Goal: Task Accomplishment & Management: Use online tool/utility

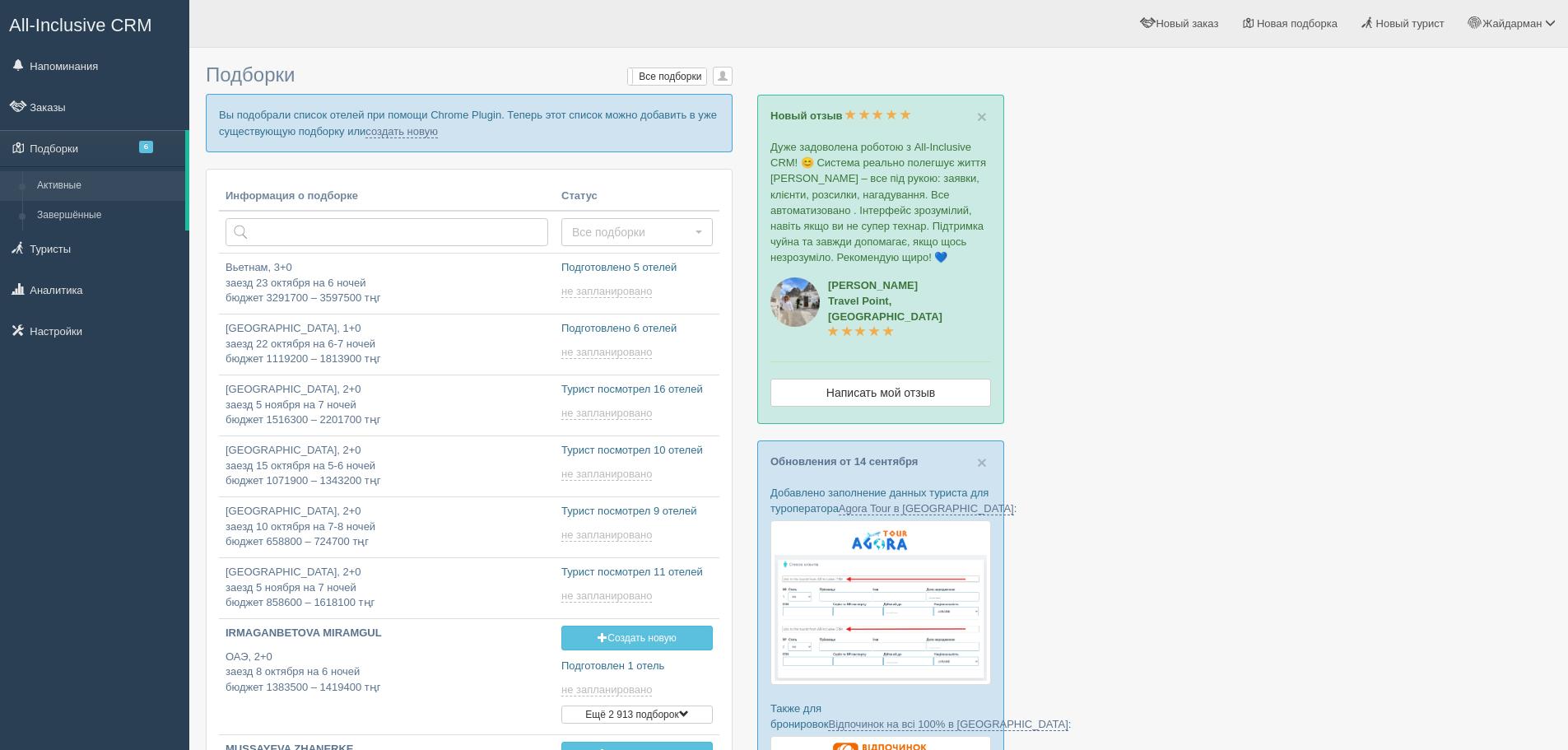
type input "[DATE] 17:15"
click at [416, 135] on link "создать новую" at bounding box center [402, 132] width 73 height 13
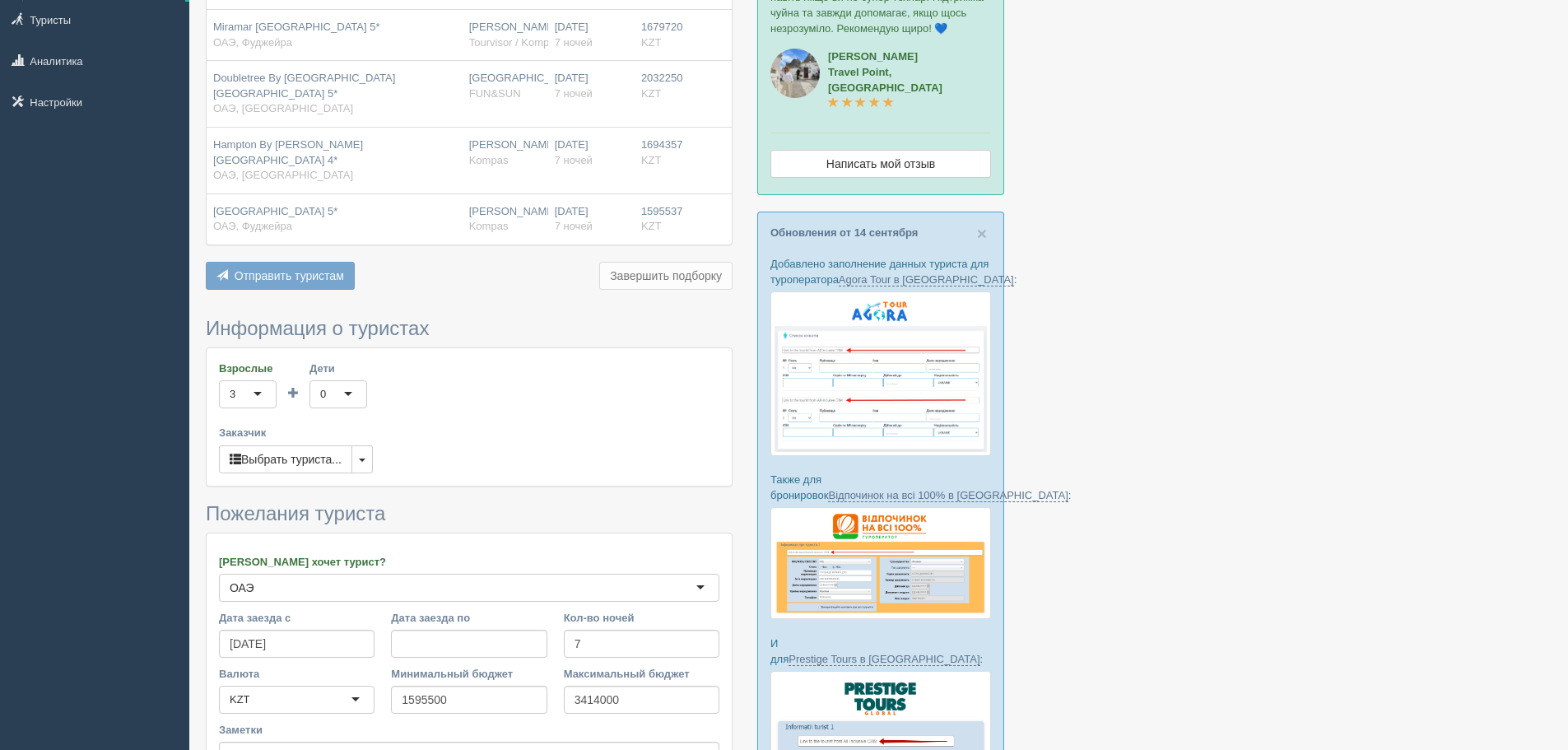
scroll to position [246, 0]
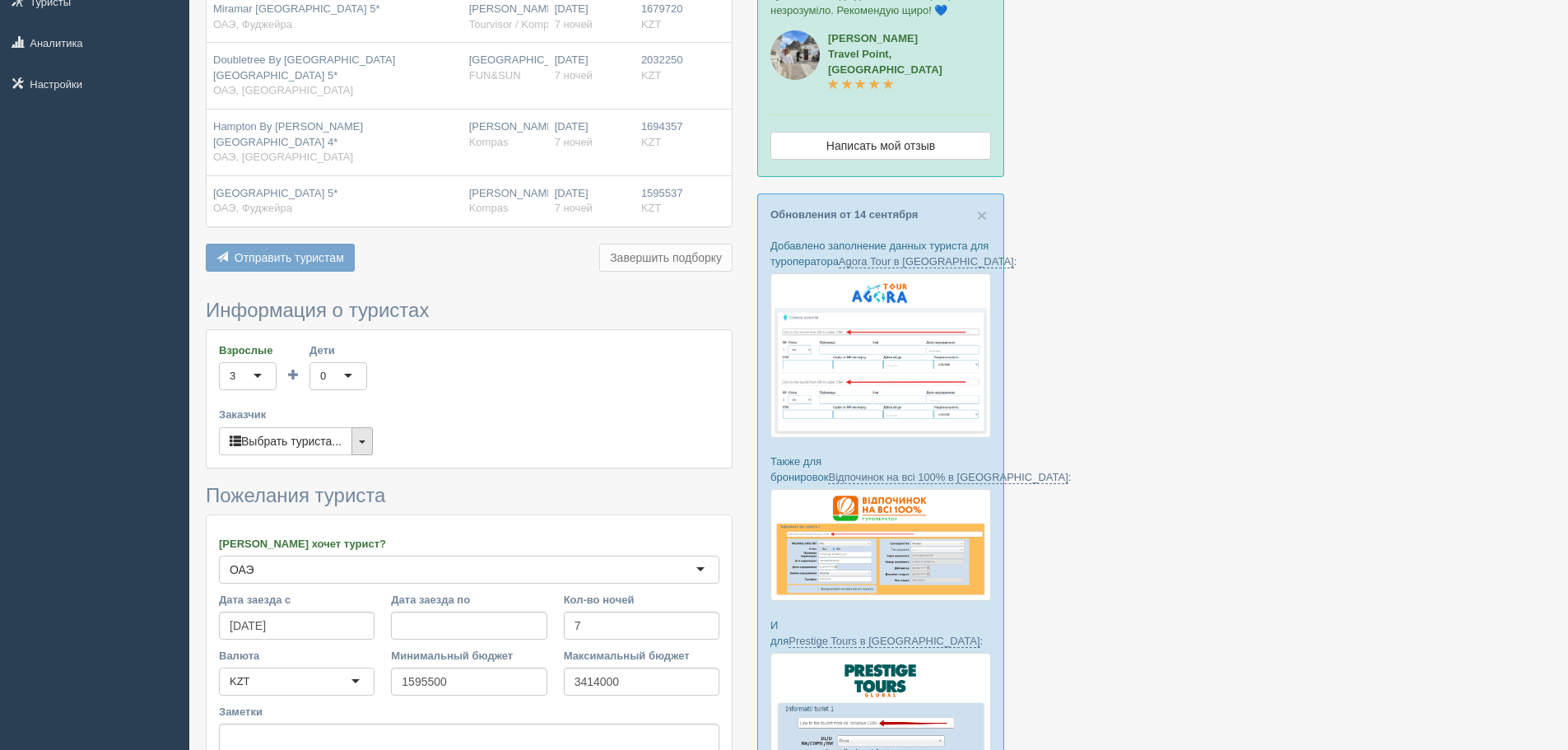
click at [364, 427] on button "button" at bounding box center [362, 441] width 21 height 28
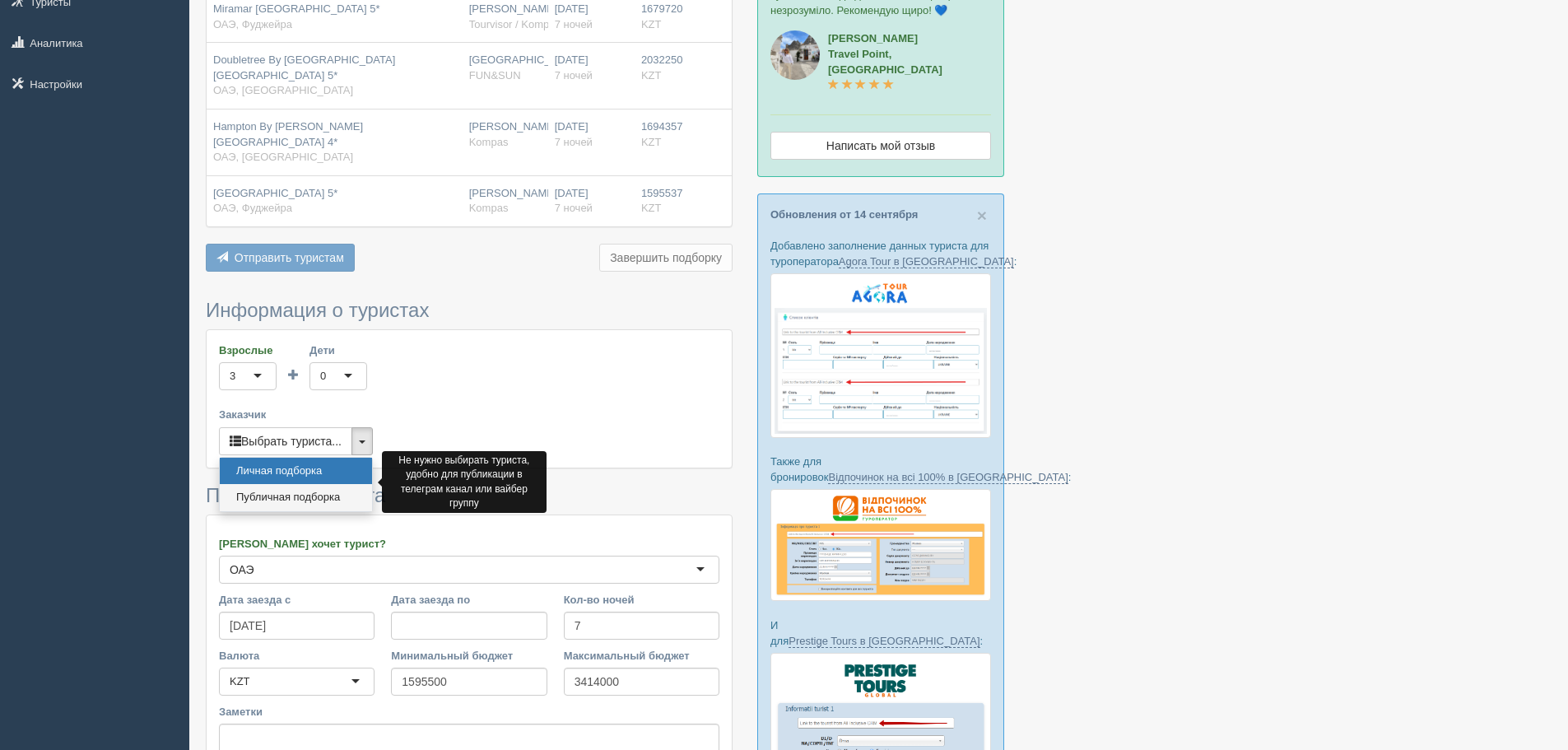
click at [338, 484] on link "Публичная подборка" at bounding box center [297, 497] width 153 height 27
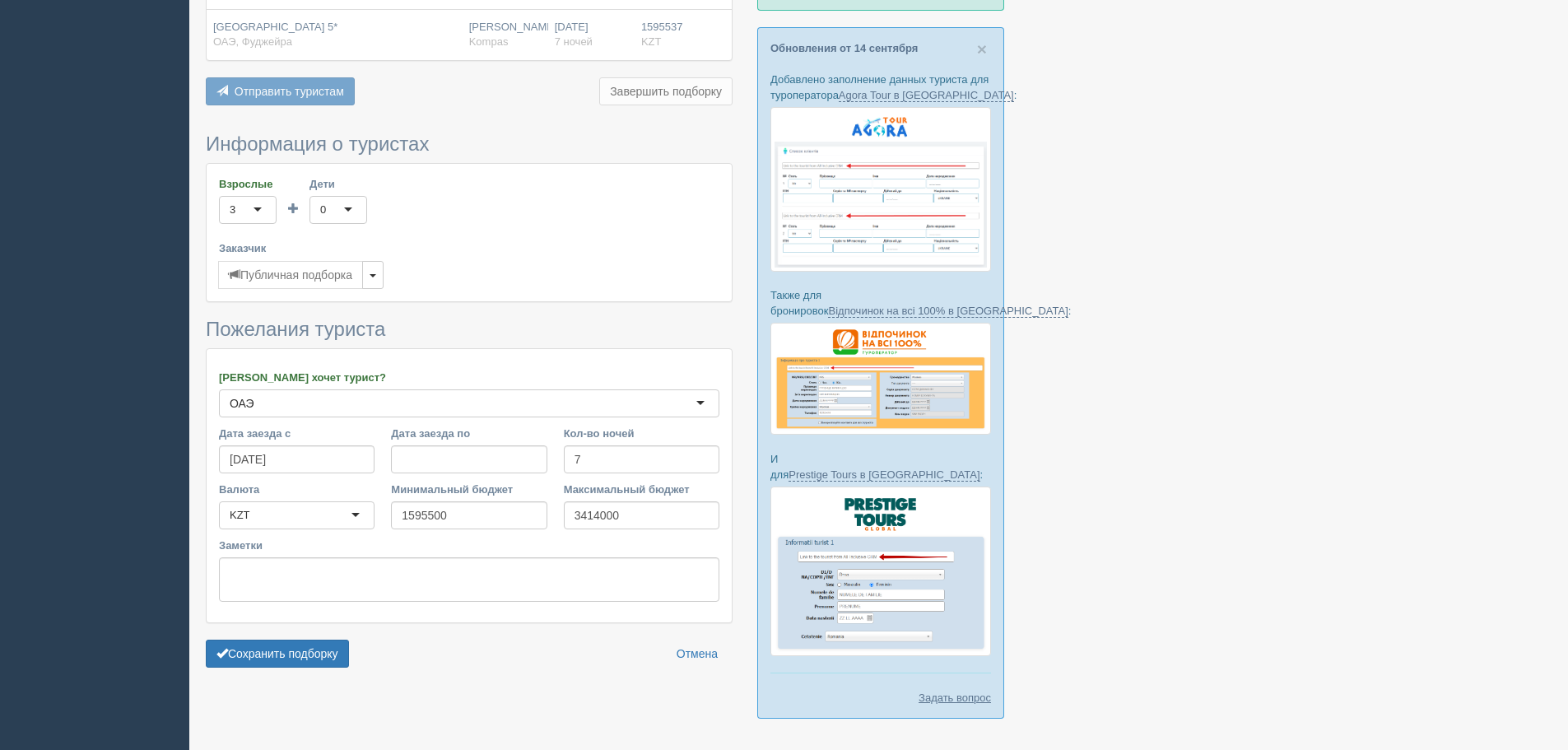
scroll to position [441, 0]
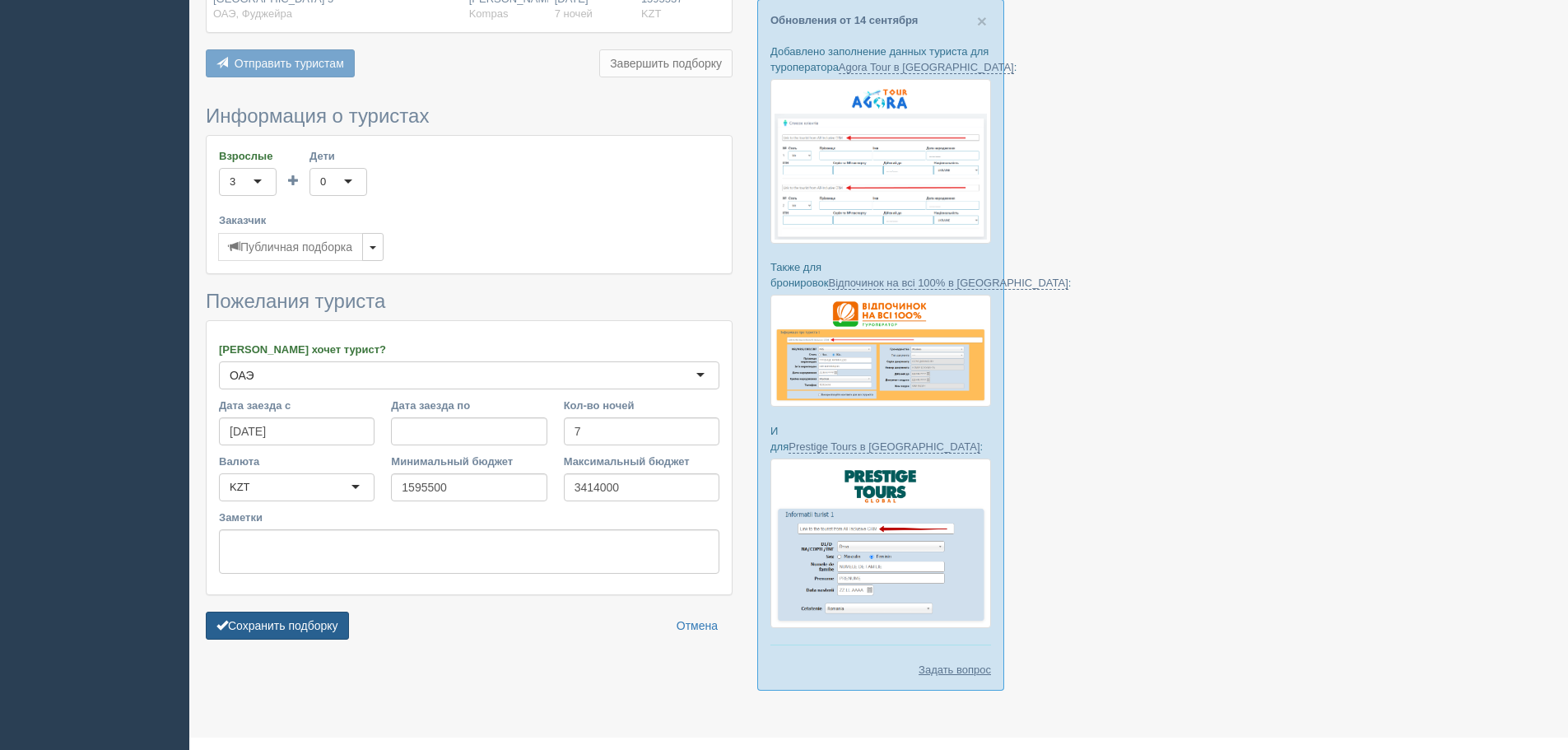
click at [297, 611] on button "Сохранить подборку" at bounding box center [277, 625] width 143 height 28
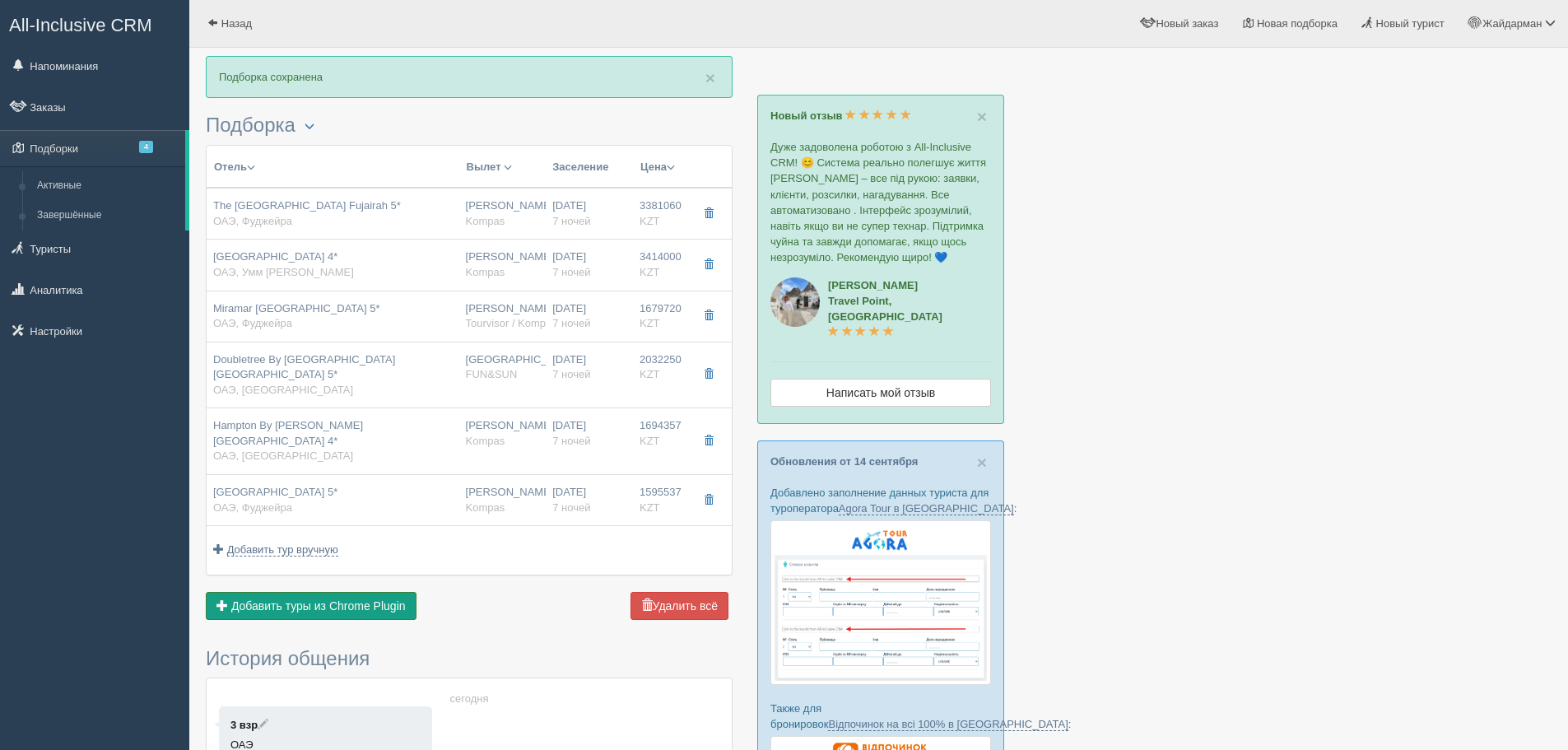
click at [369, 599] on span "Добавить туры из Chrome Plugin" at bounding box center [319, 605] width 175 height 13
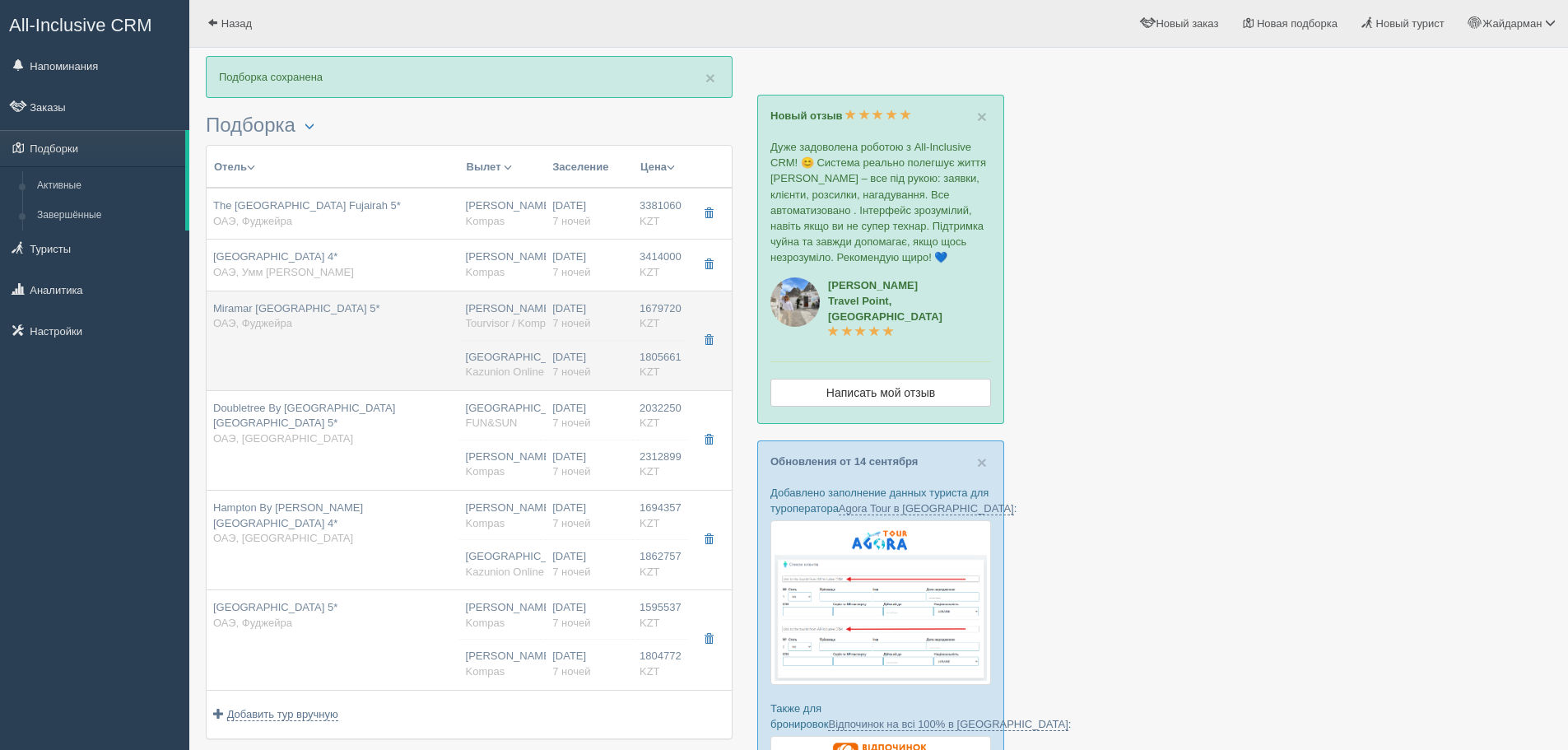
click at [486, 352] on div "Астана Kazunion Online" at bounding box center [503, 365] width 74 height 31
type input "Miramar Al Aqah Beach Resort 5*"
type input "https://www.booking.com/hotel/ae/miramar-al-aqah-beach-resort-fujairah.ru.html?…"
type textarea "Отель расположен в 50 км от города Fujairah. Международный аэропорт Dubai наход…"
type input "ОАЭ"
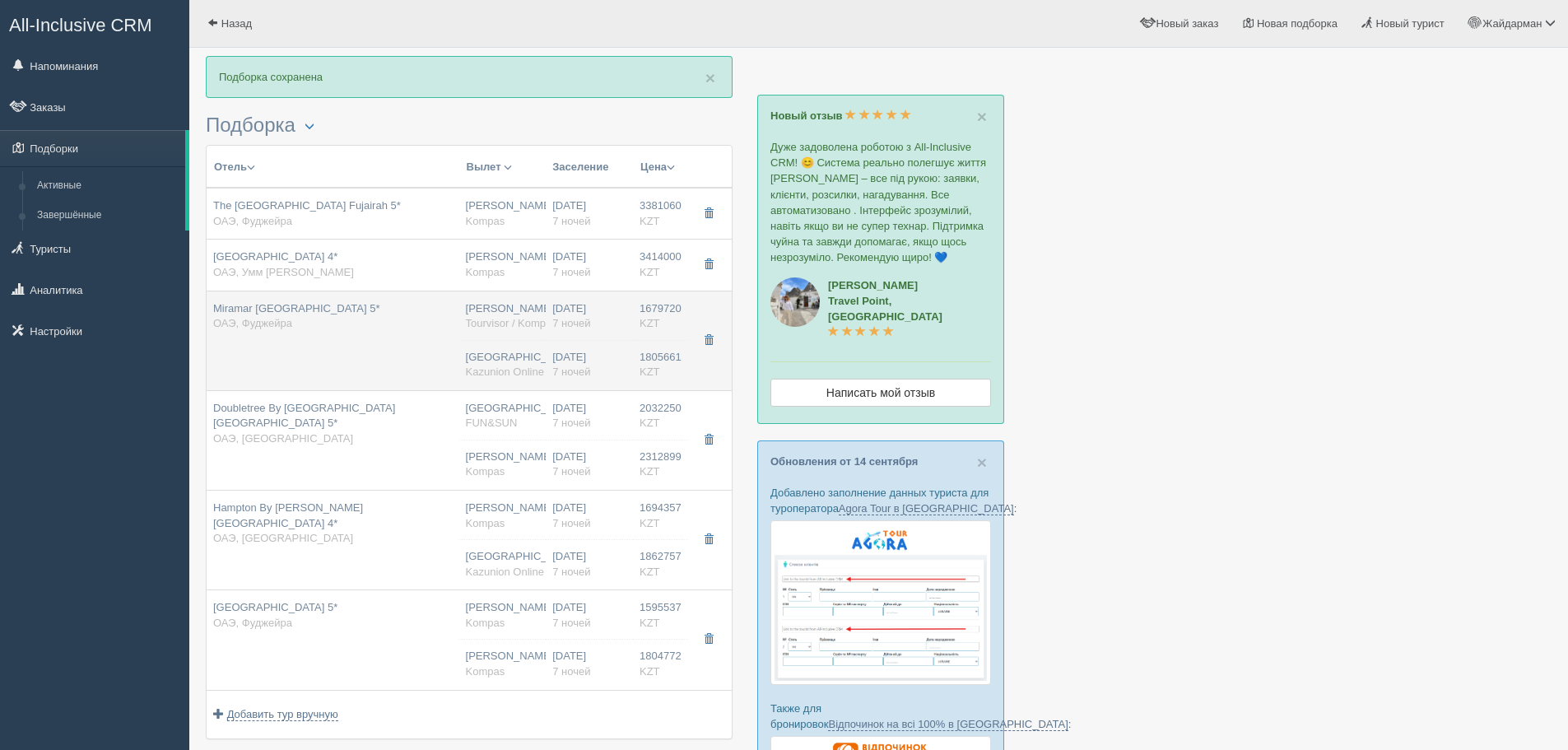
type input "Фуджейра"
type input "1679720.00"
type input "[PERSON_NAME]"
type input "Дубай DXB"
type input "04:20"
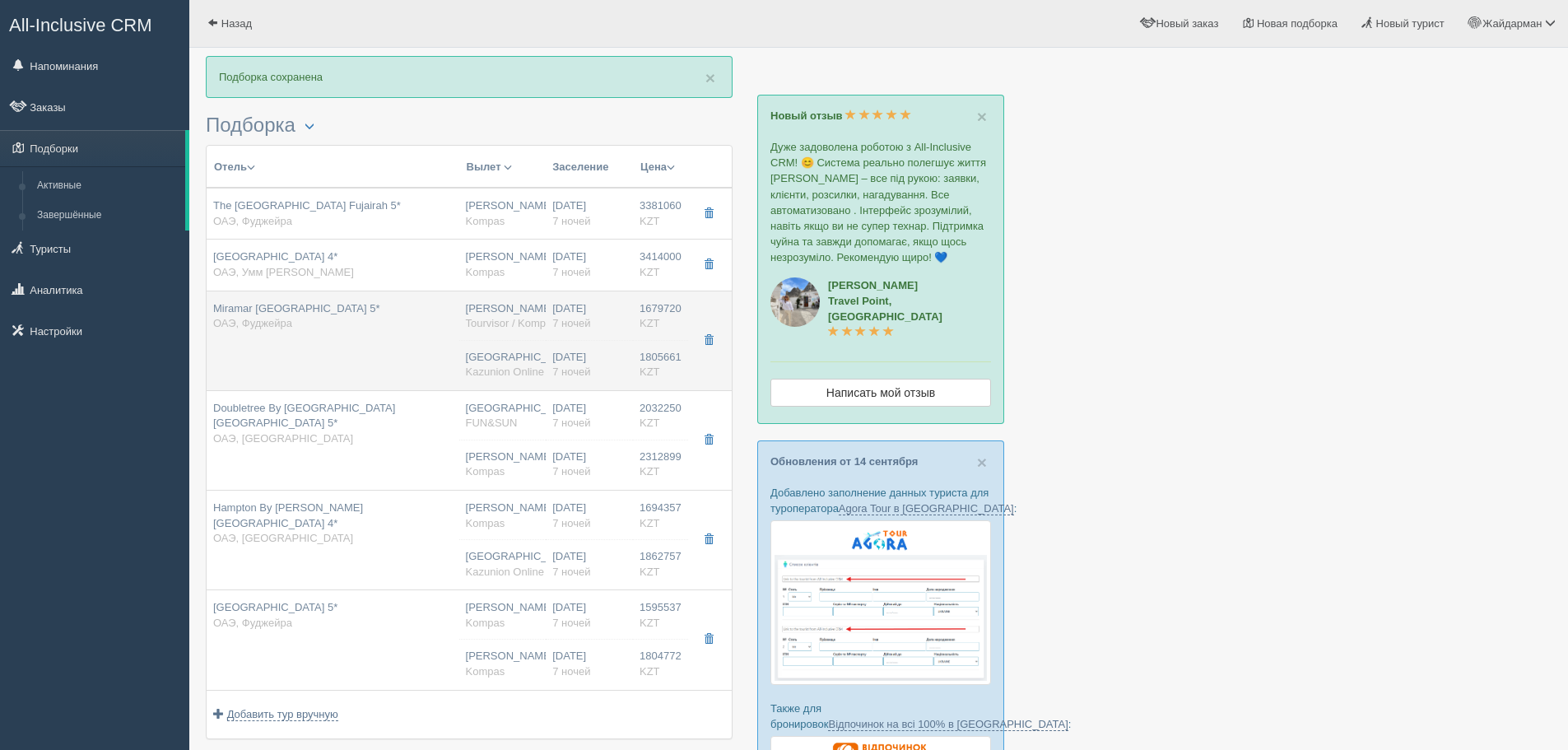
type input "08:20"
type input "Flydubai"
type input "21:25"
type input "03:10"
type input "7"
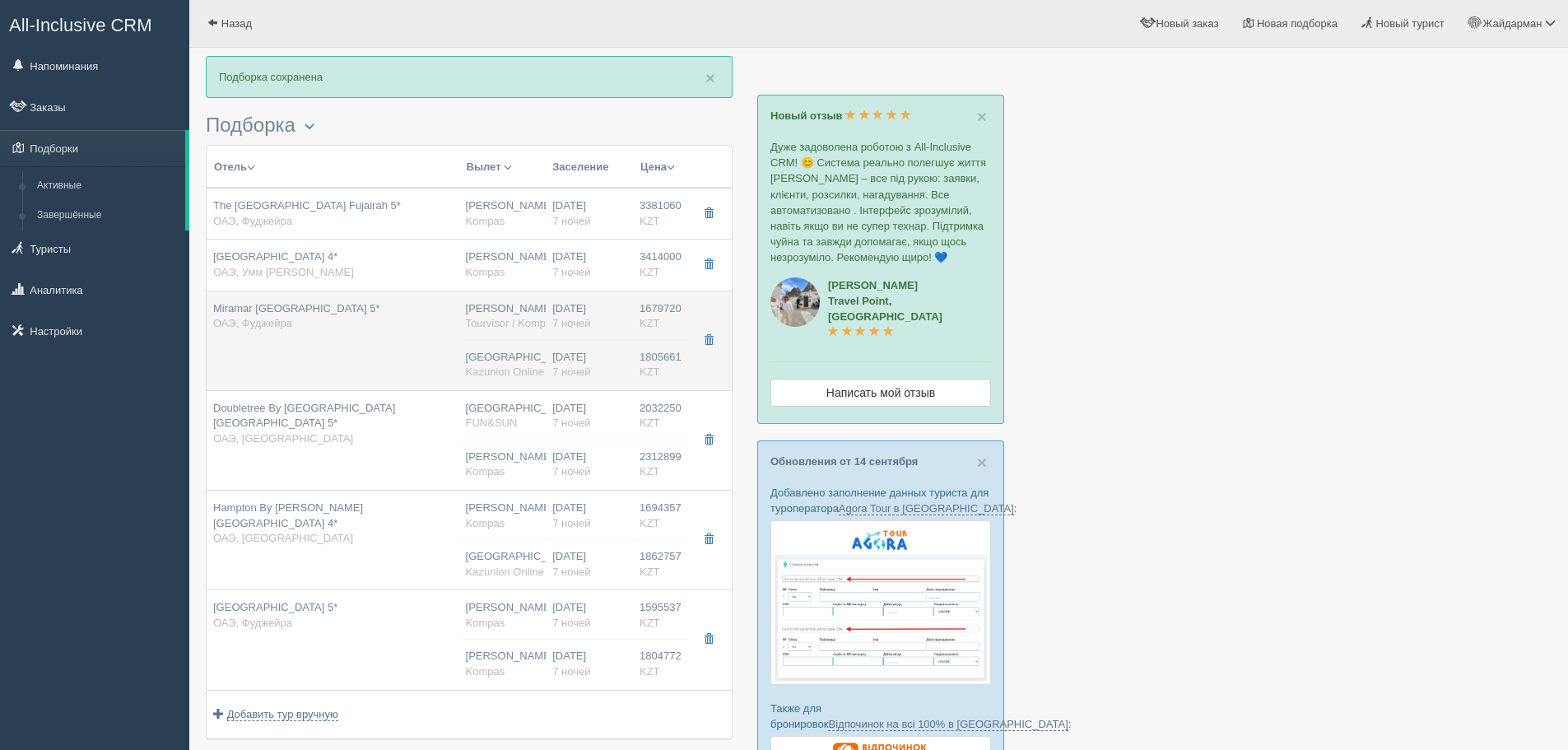
type input "superior room back view"
type input "AI - Все Включено"
type input "Tourvisor / Kompas (KZ)"
type input "https://tourvisor.ru/countries#!/hotel=miramar-al-aqah-beach-resort"
type input "1805661.00"
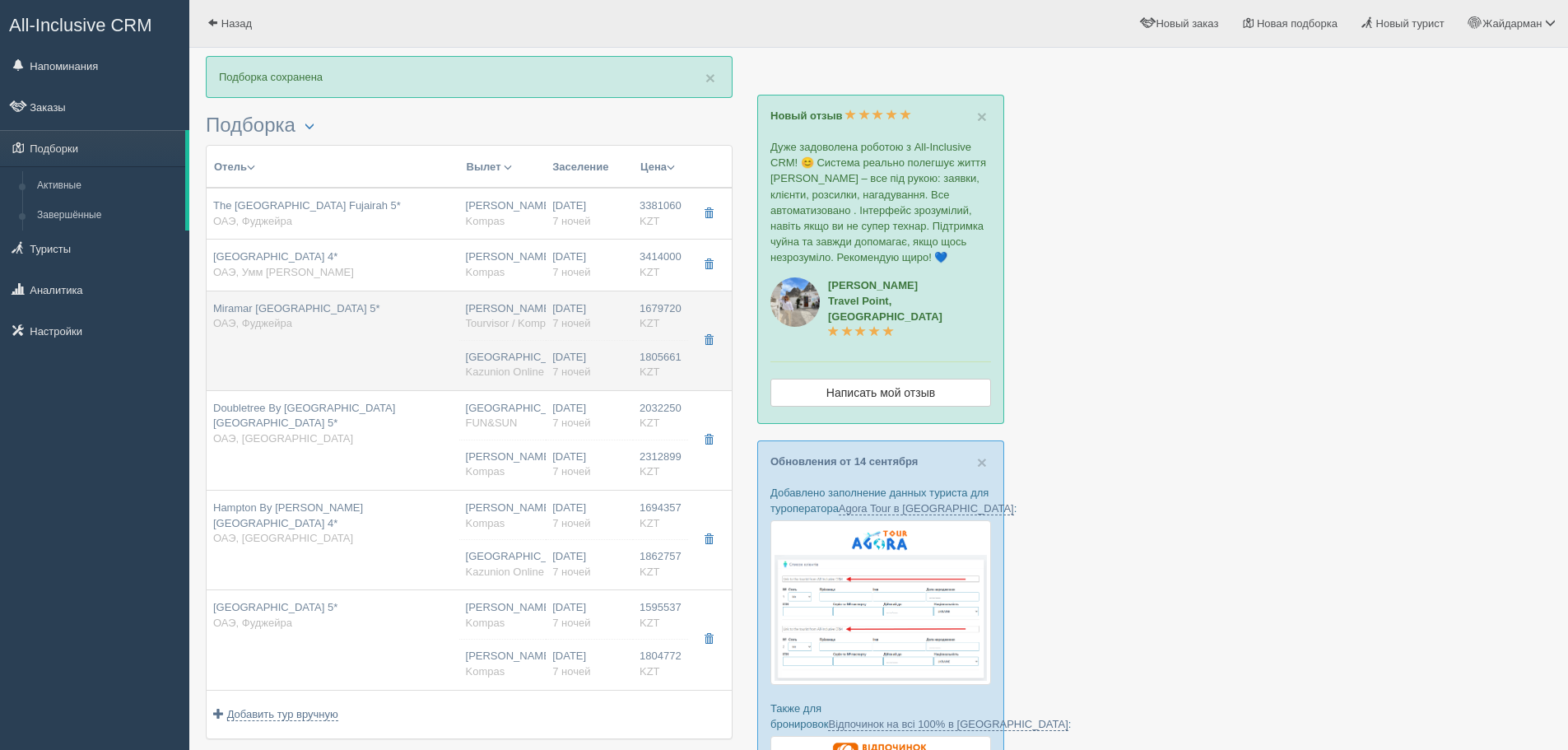
type input "Астана"
type input "7"
type input "superior room back view"
type input "AI - Все Включено"
type input "Kazunion Online"
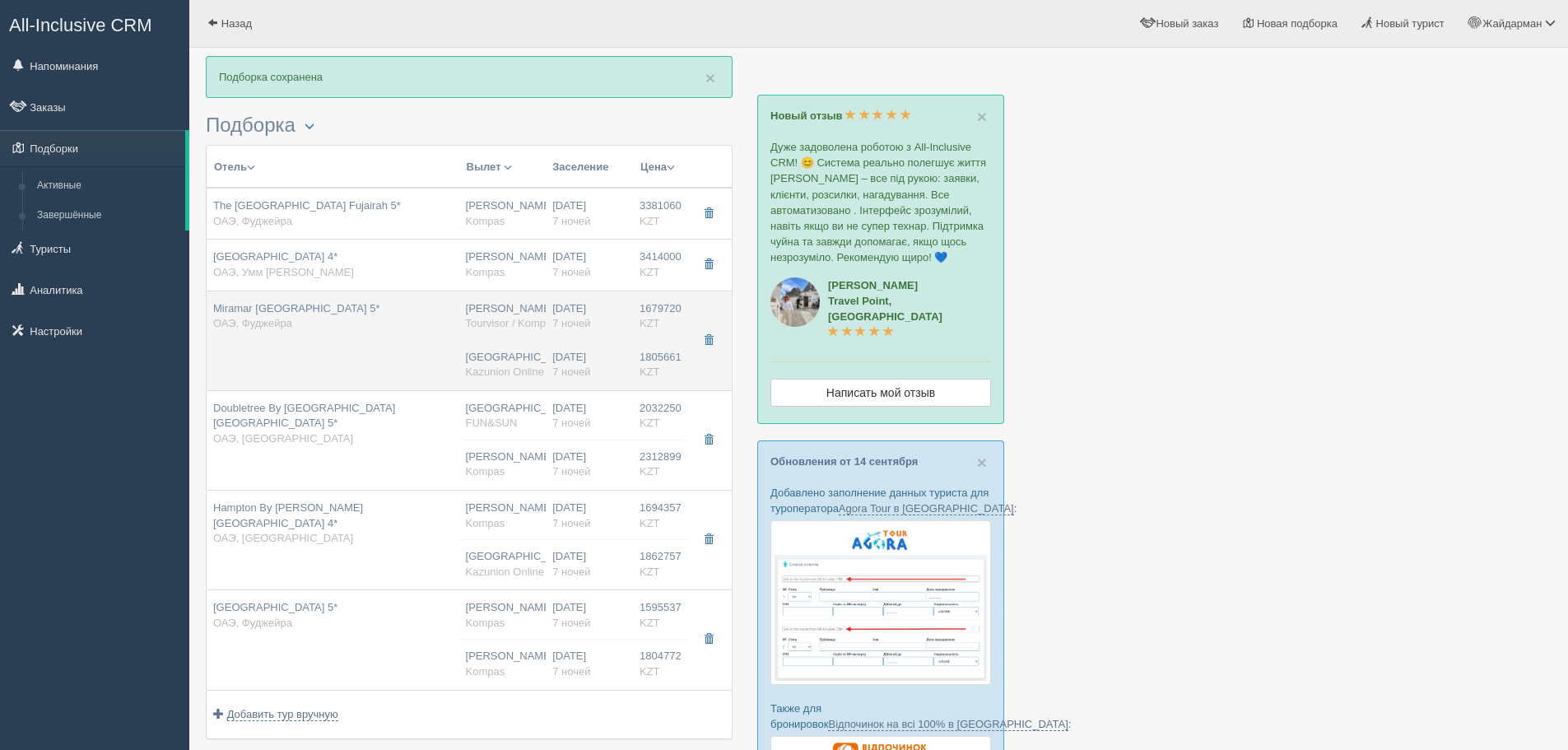
type input "https://tourvisor.ru/countries#!/hotel=miramar-al-aqah-beach-resort"
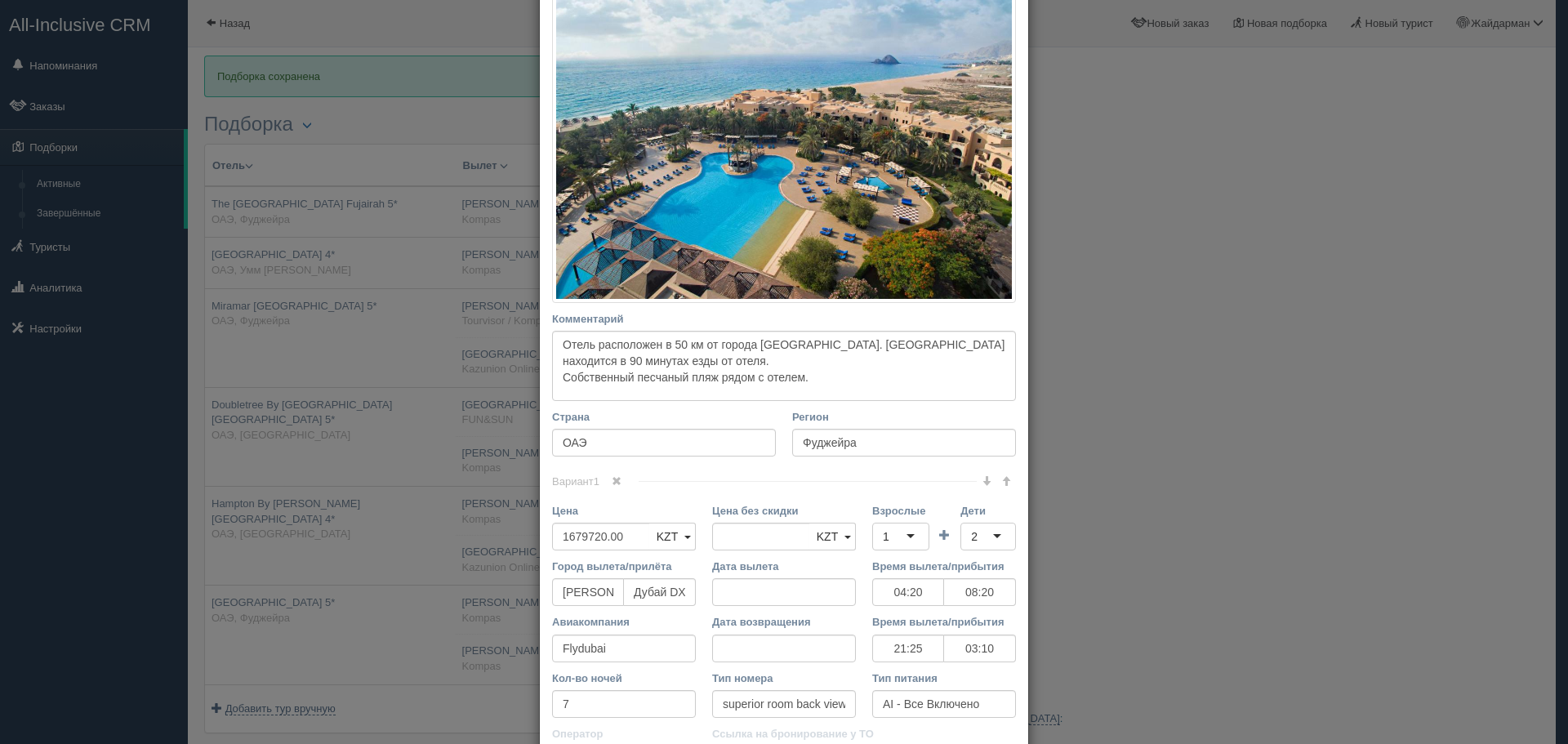
scroll to position [326, 0]
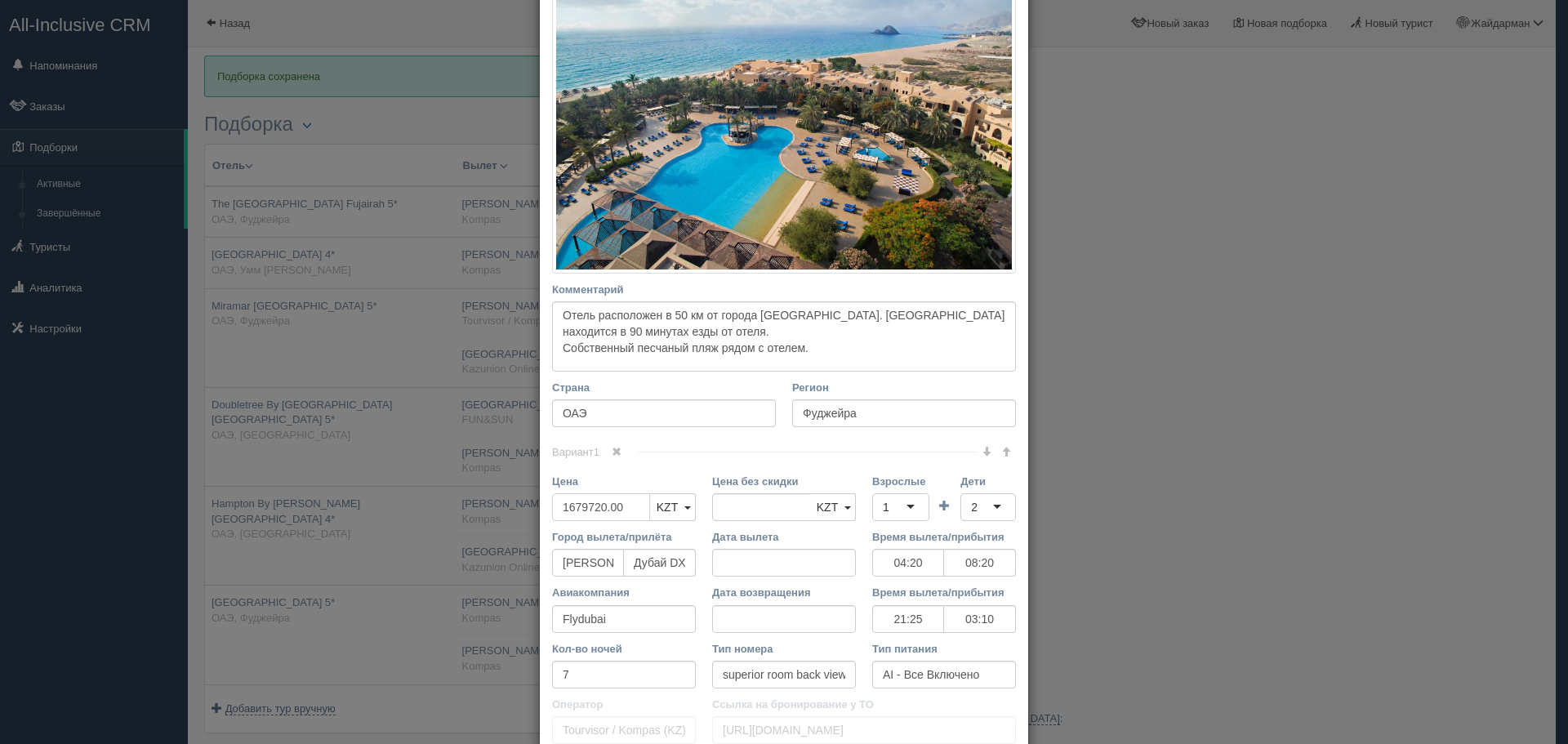
drag, startPoint x: 626, startPoint y: 514, endPoint x: 387, endPoint y: 504, distance: 239.2
click at [383, 504] on div "× Редактировать тур Название отеля Miramar Al Aqah Beach Resort 5* Ссылка на от…" at bounding box center [784, 372] width 1568 height 744
type input "3"
type input "1679720.00"
type input "3485381"
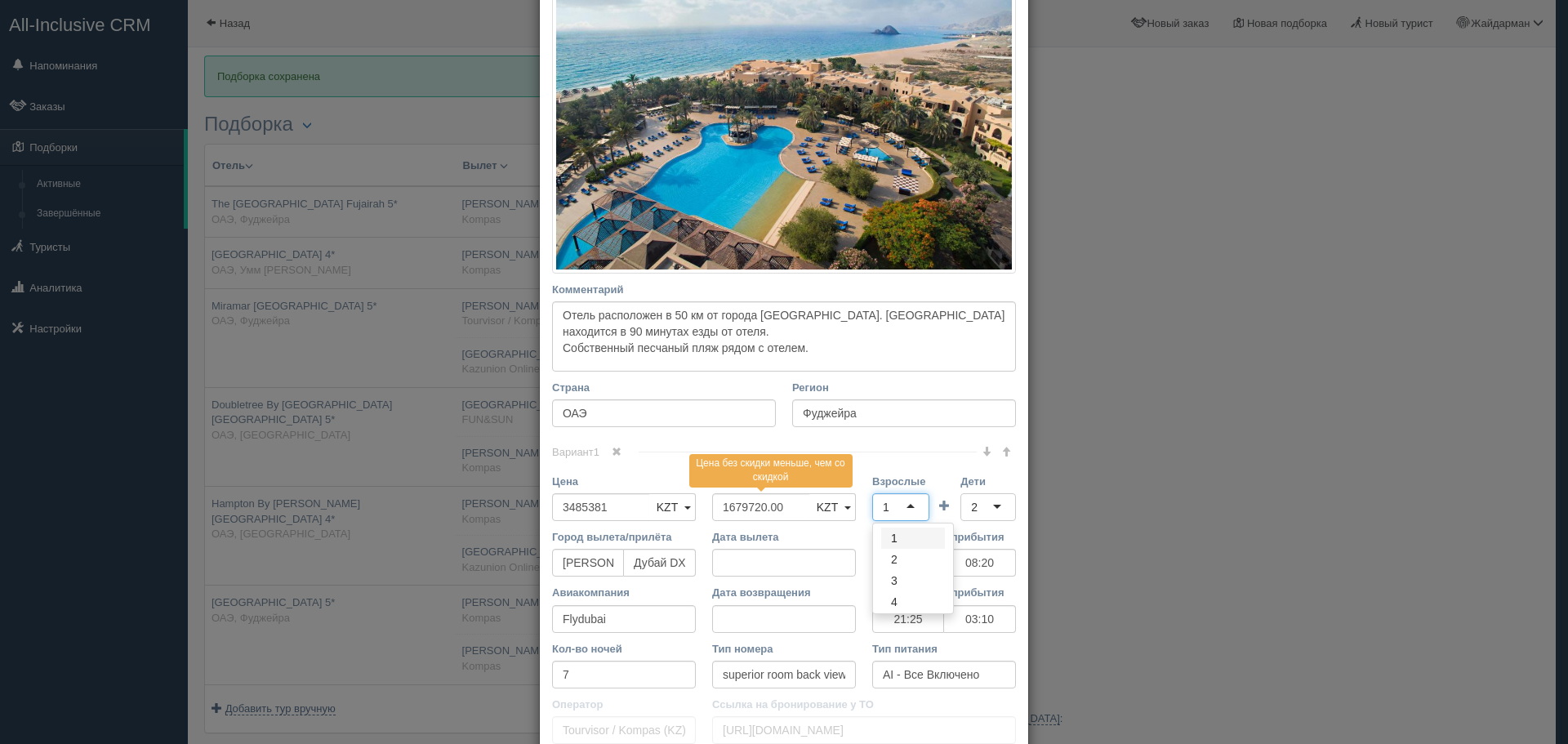
click at [902, 506] on div "1" at bounding box center [901, 507] width 57 height 28
click at [992, 504] on div "2" at bounding box center [988, 507] width 56 height 28
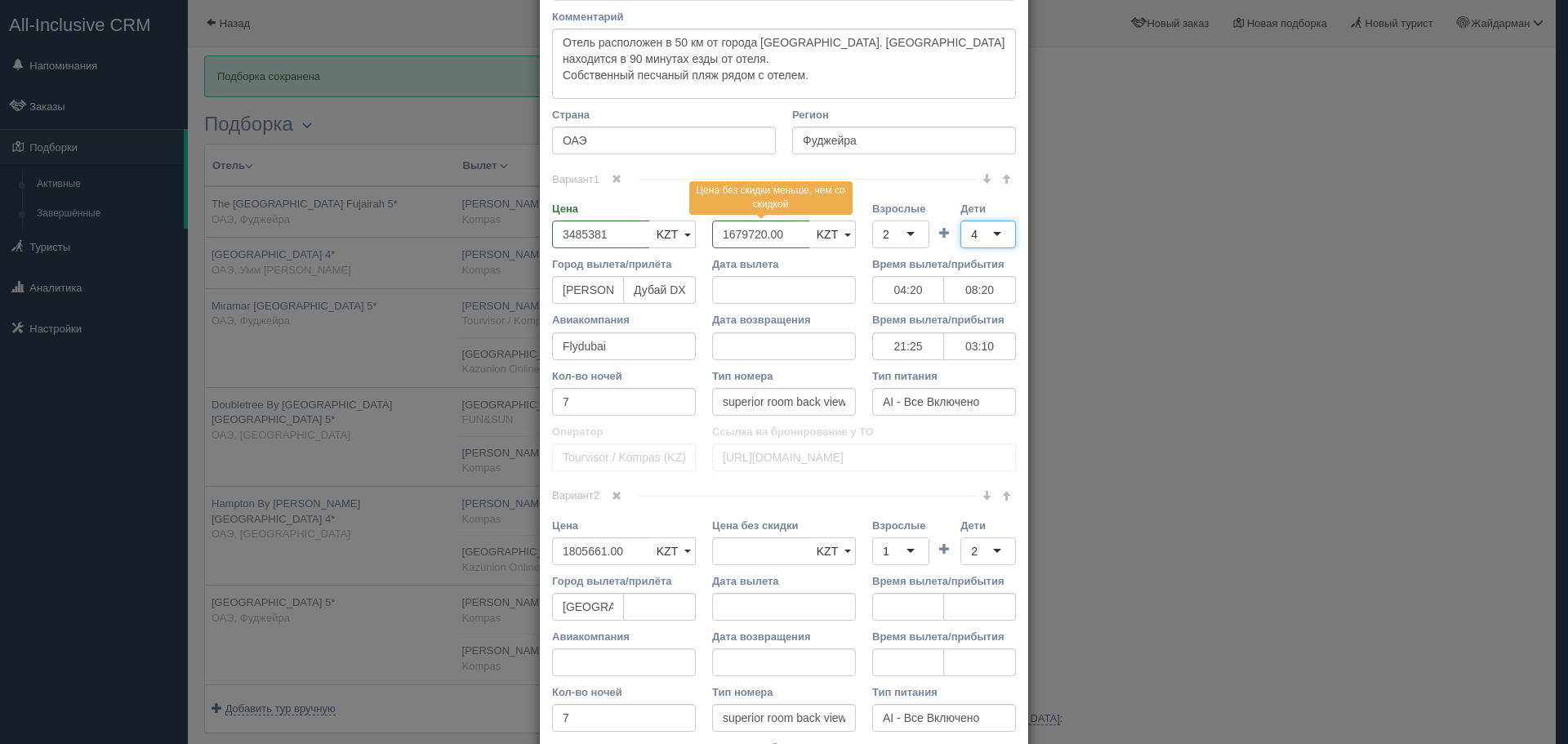
scroll to position [654, 0]
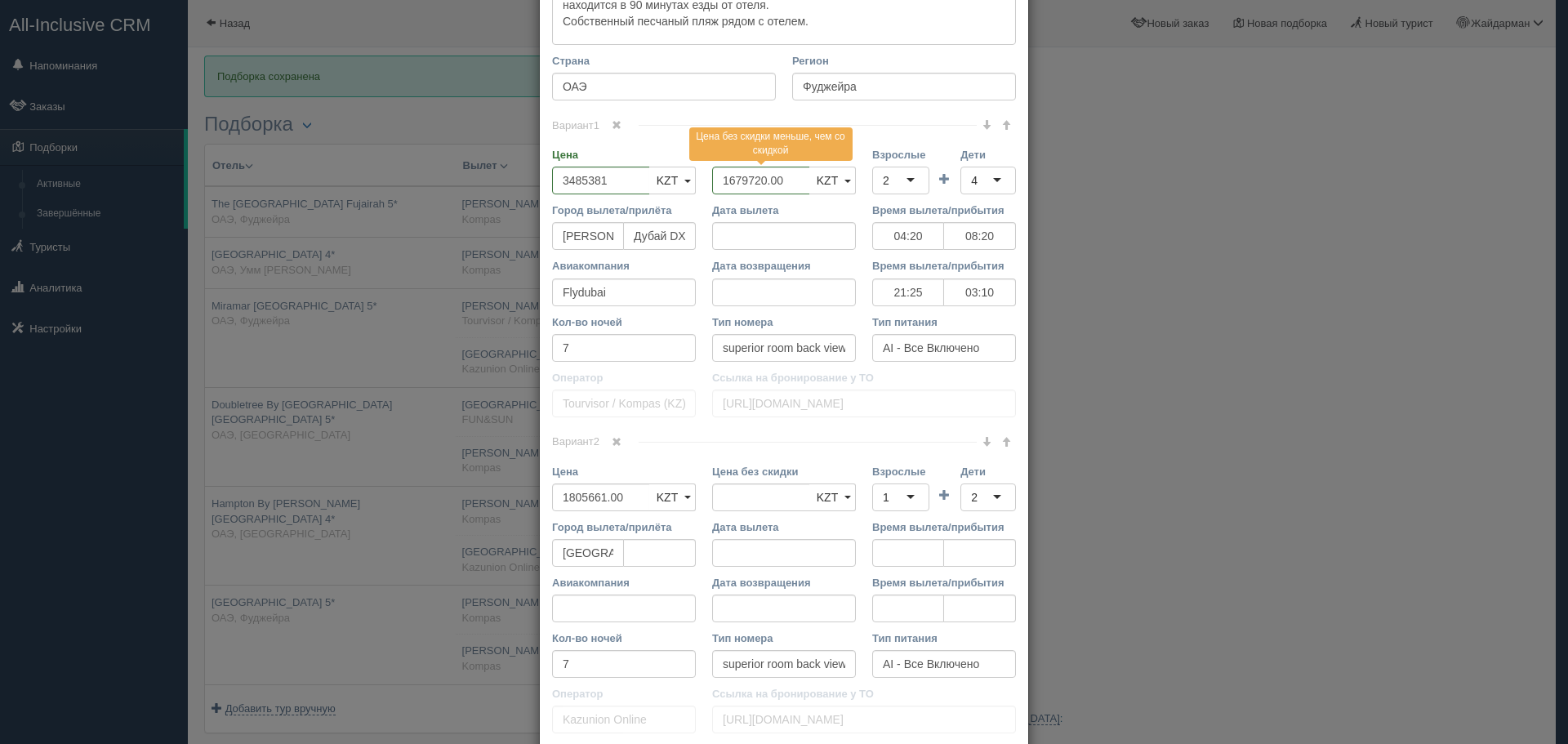
click at [614, 440] on span at bounding box center [616, 441] width 10 height 10
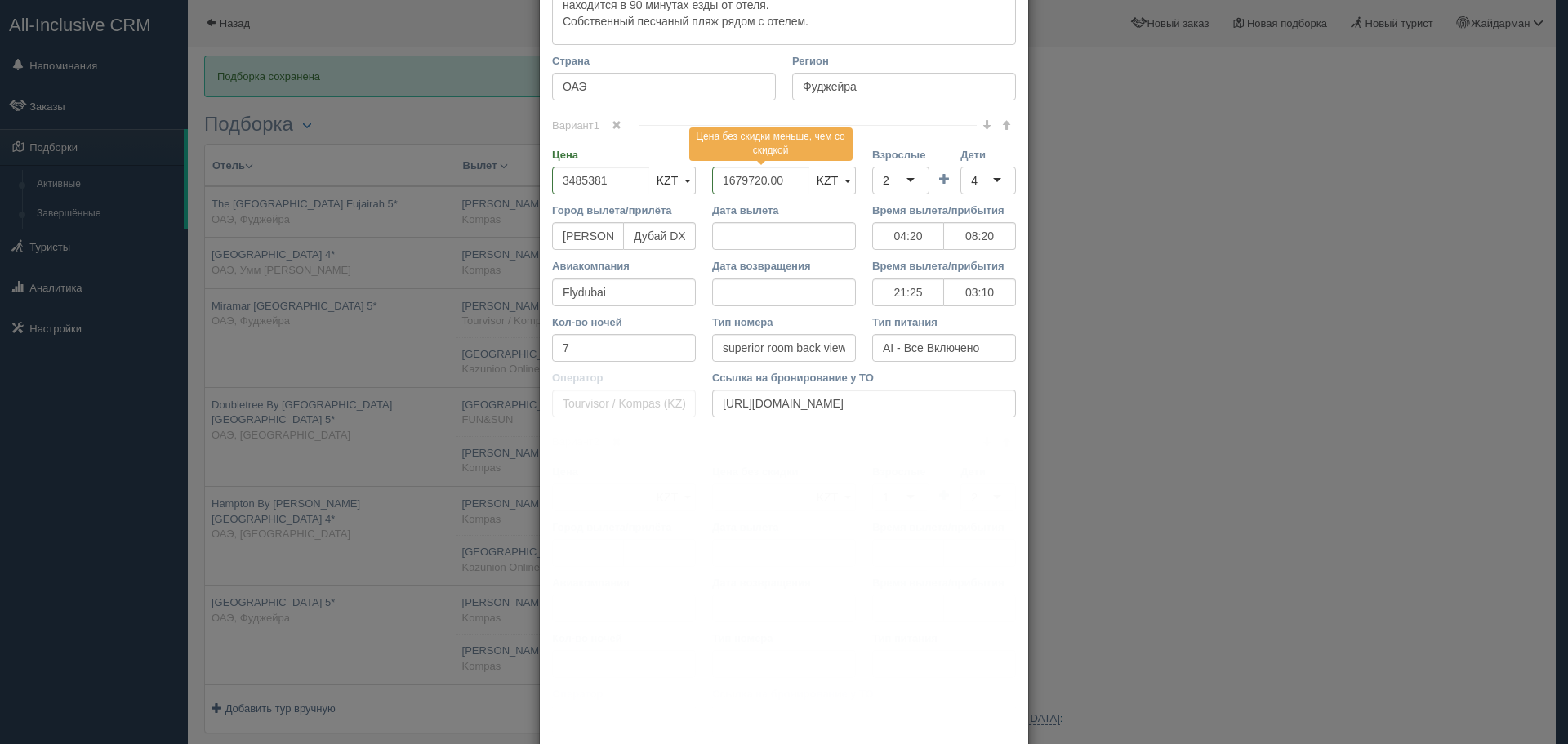
scroll to position [460, 0]
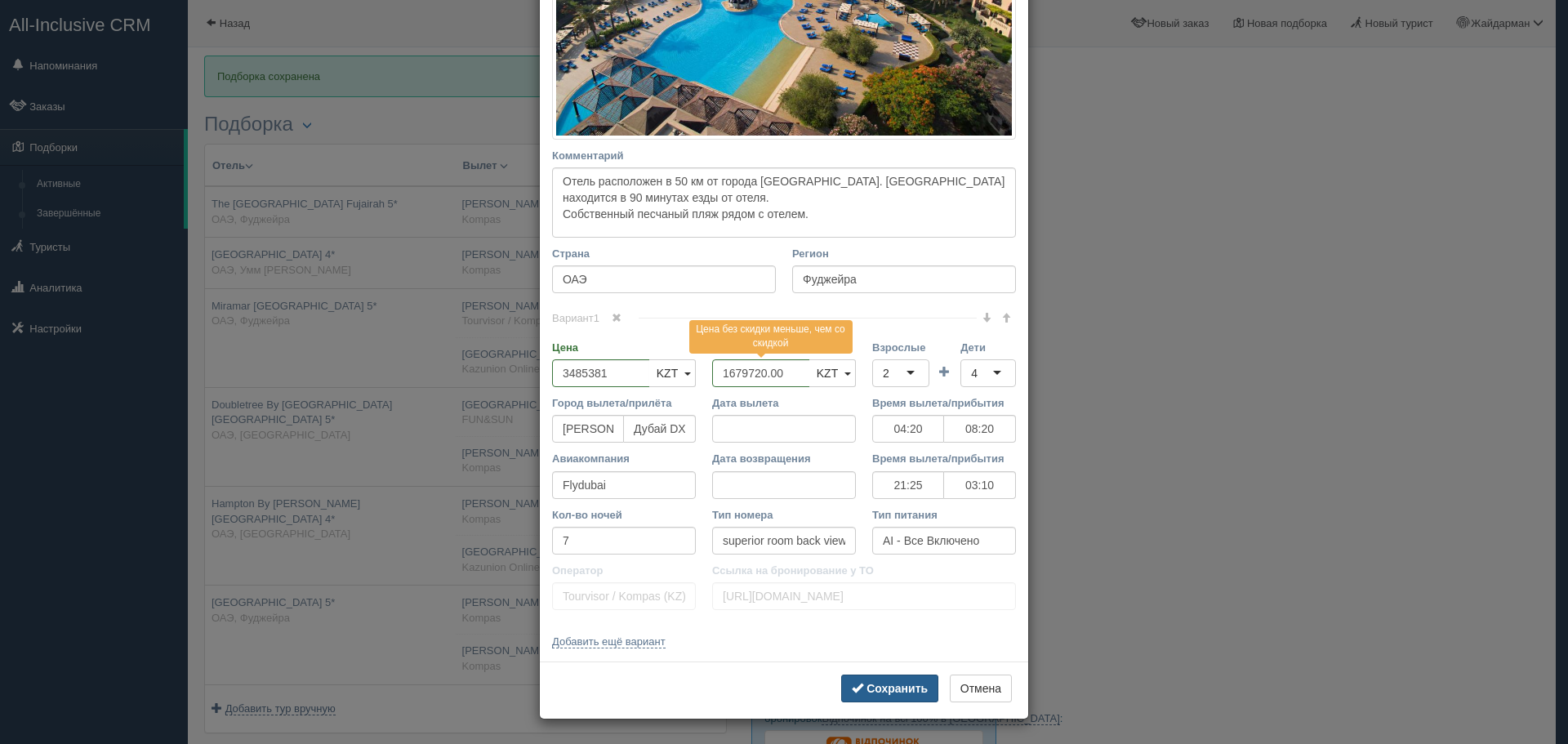
click at [871, 693] on b "Сохранить" at bounding box center [897, 687] width 61 height 13
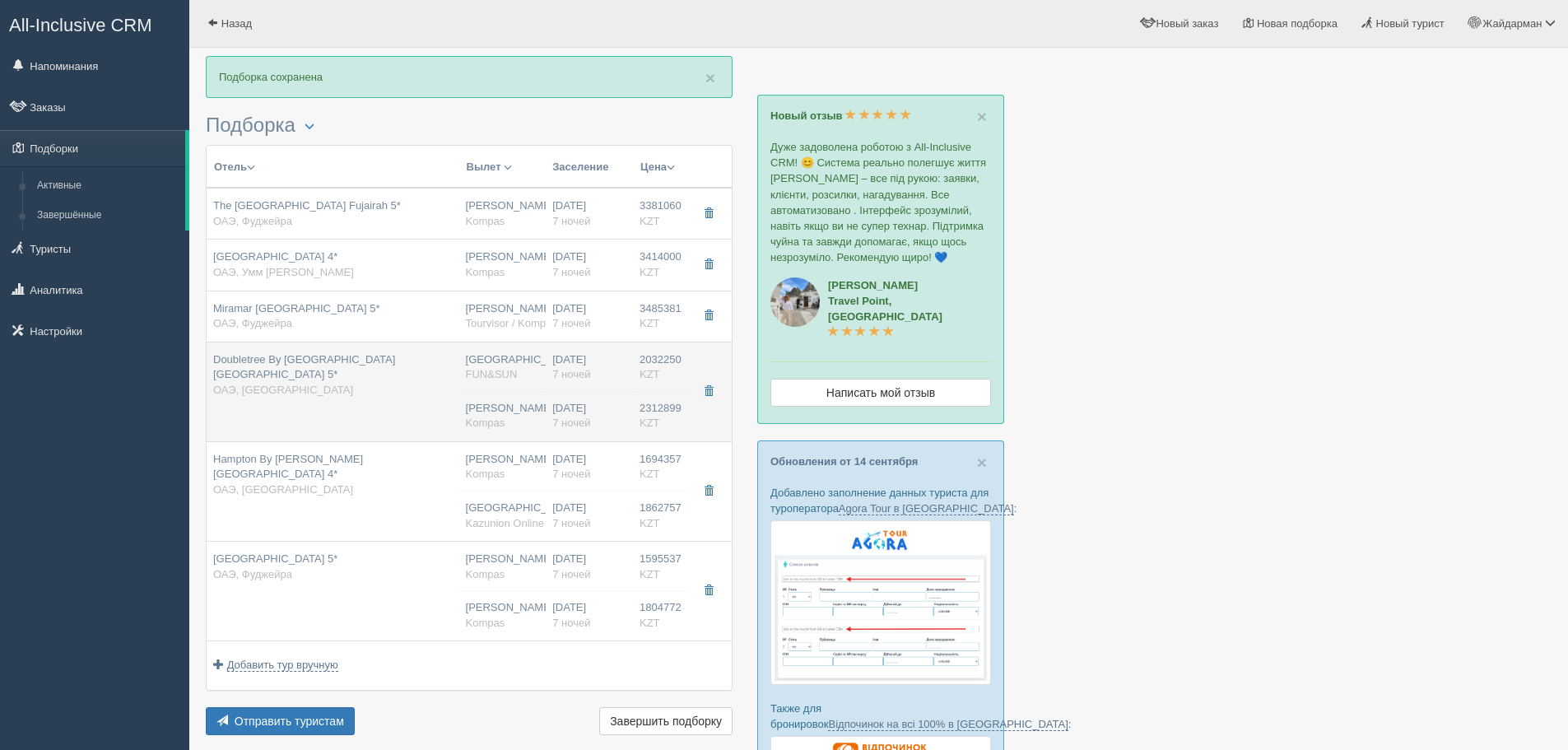
click at [400, 404] on td "Doubletree By Hilton Resort & Spa Marjan Island 5* ОАЭ, Рас-эль-Хайм" at bounding box center [333, 391] width 253 height 100
type input "Doubletree By Hilton Resort & Spa Marjan Island 5*"
type input "https://www.booking.com/hotel/ae/doubletree-by-hilton-ras-al-khaimah-a-marjan.r…"
type textarea "Хороший отель. Пляж первая береговая линия."
type input "Рас-эль-Хайм"
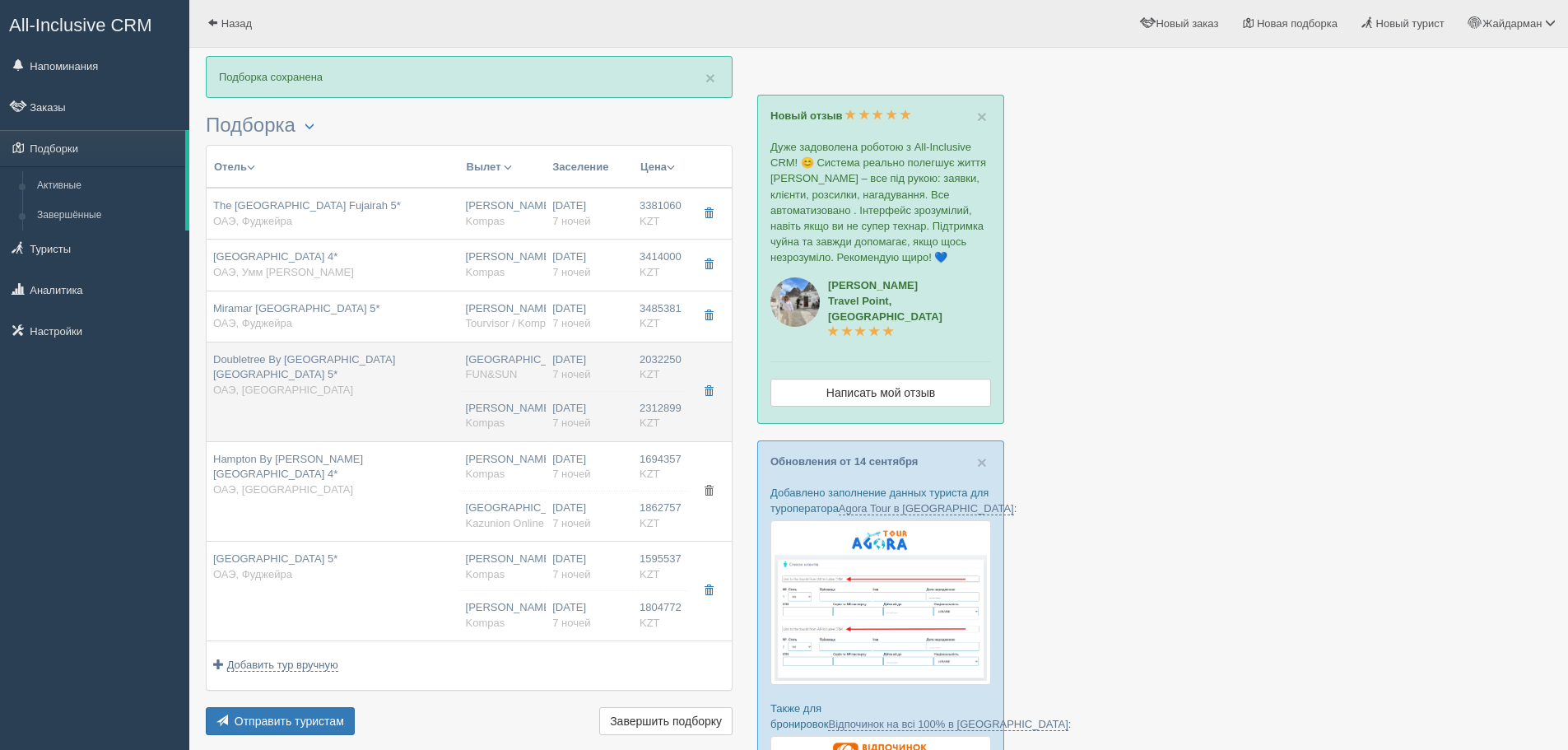
type input "2032250.00"
type input "Астана"
type input "guest room sea view"
type input "FUN&SUN"
type input "https://tourvisor.ru/countries#!/hotel=double-tree-by-hilton-marjan-island-reso…"
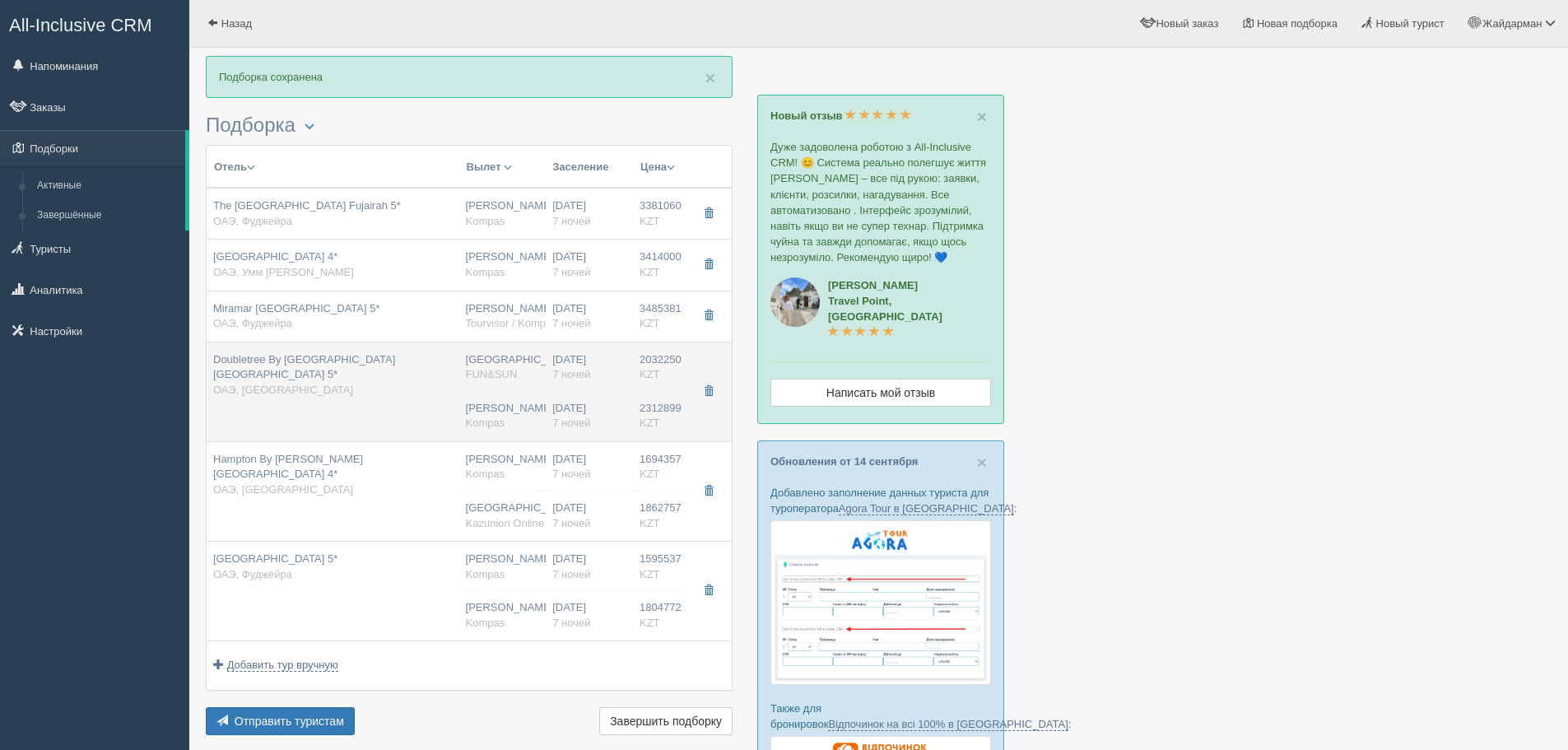
type input "2312899.00"
type input "[PERSON_NAME]"
type input "Дубай DXB"
type input "04:20"
type input "08:20"
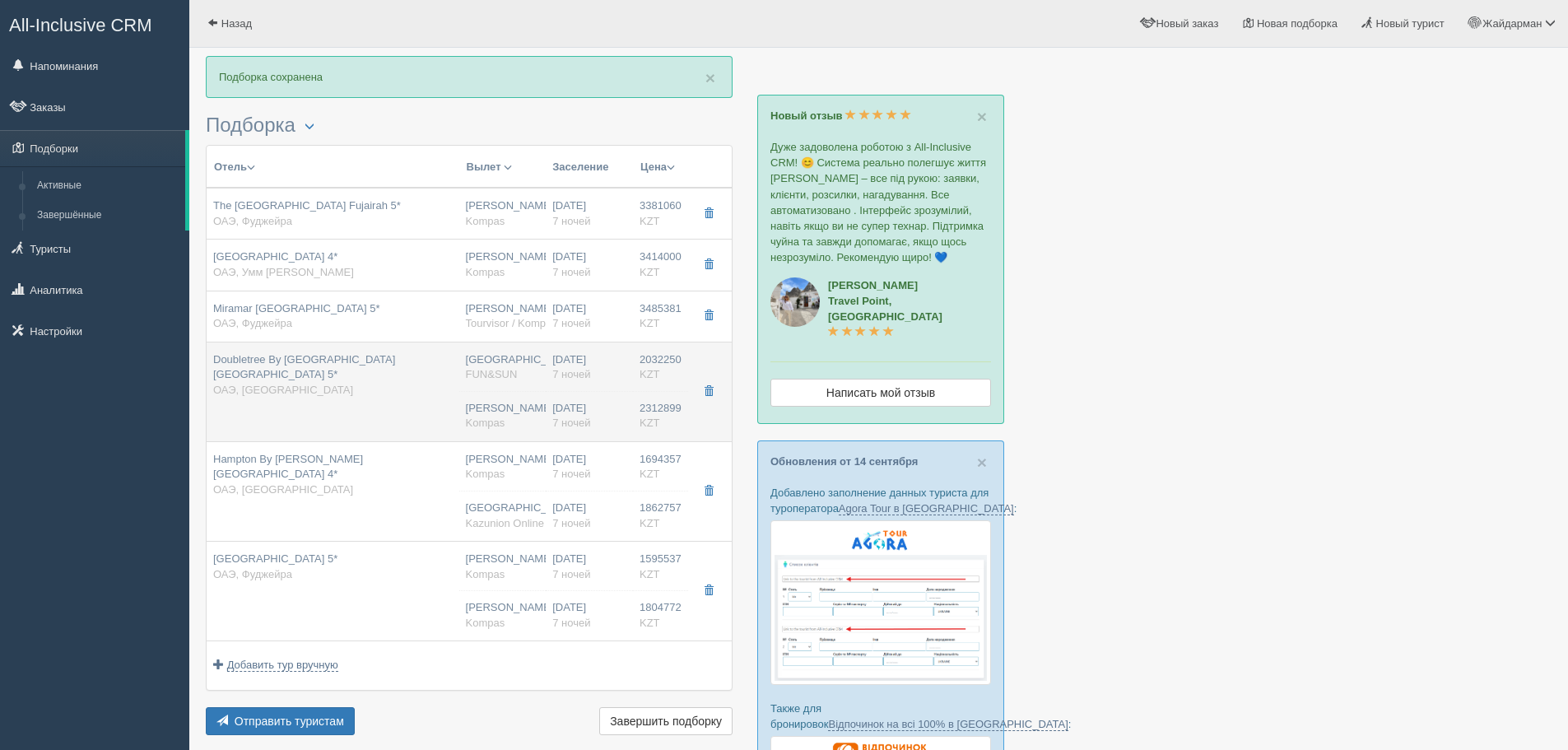
type input "Flydubai"
type input "21:25"
type input "03:10"
type input "7"
type input "guest room sea view"
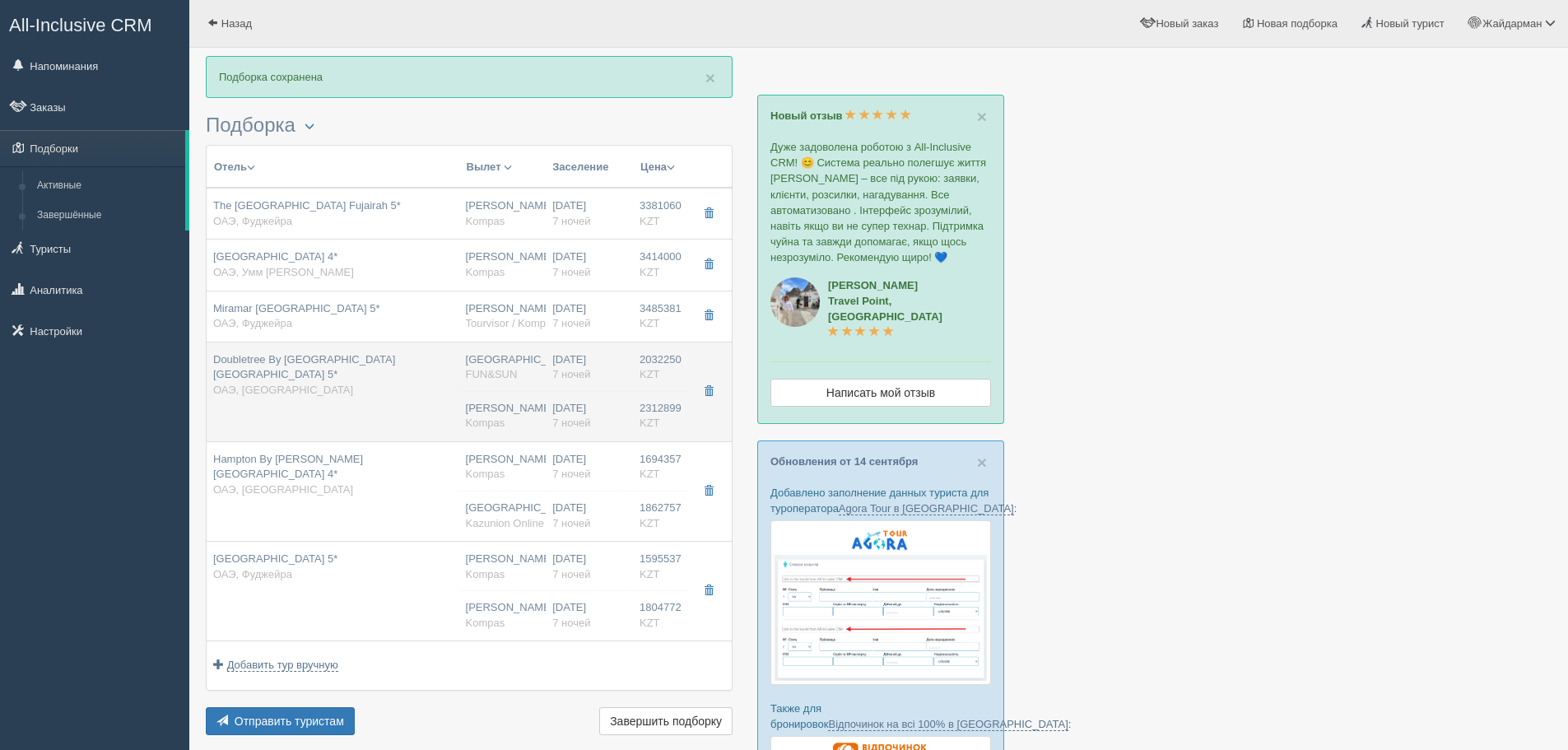
type input "AI - Все Включено"
type input "Kompas"
type input "https://tourvisor.ru/countries#!/hotel=double-tree-by-hilton-marjan-island-reso…"
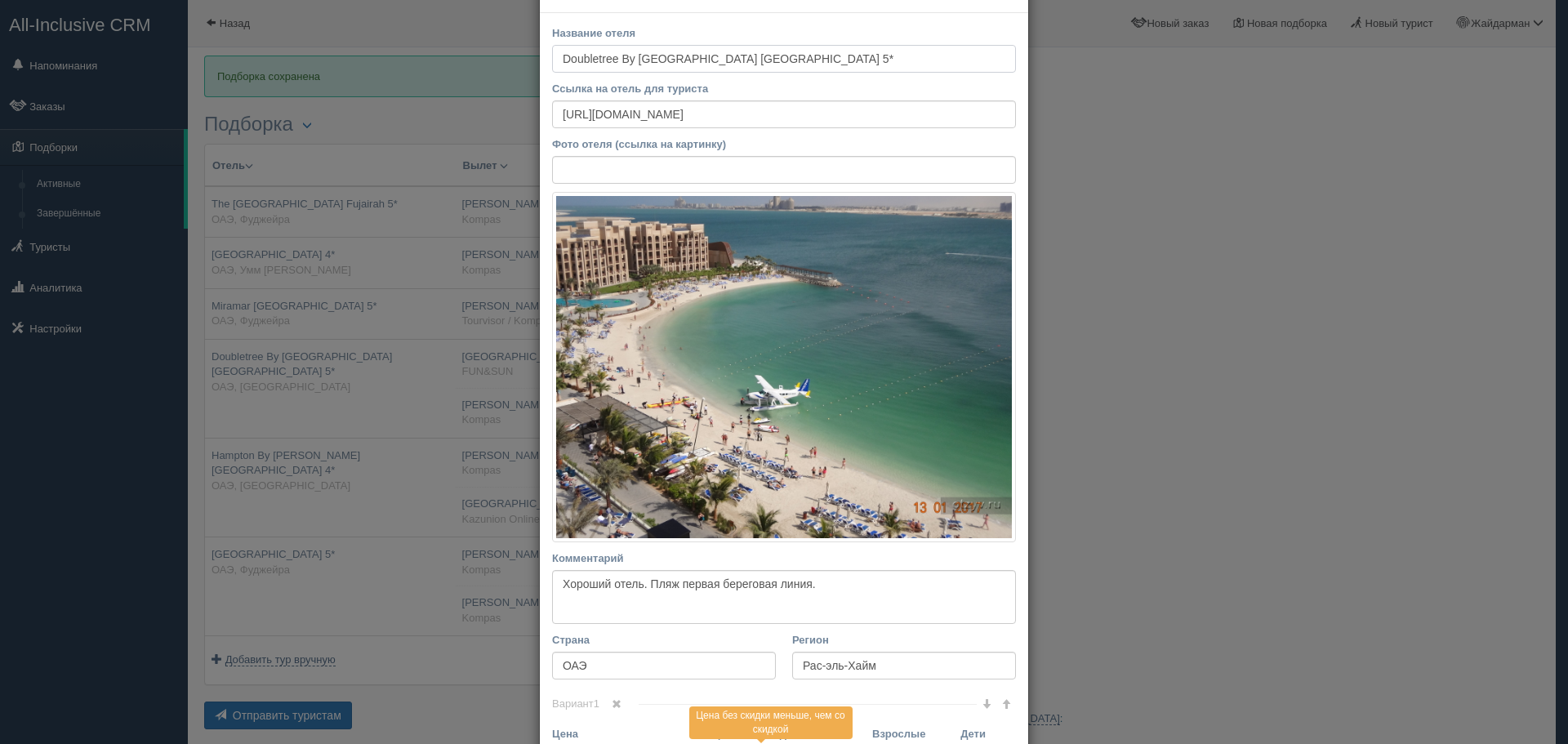
scroll to position [0, 0]
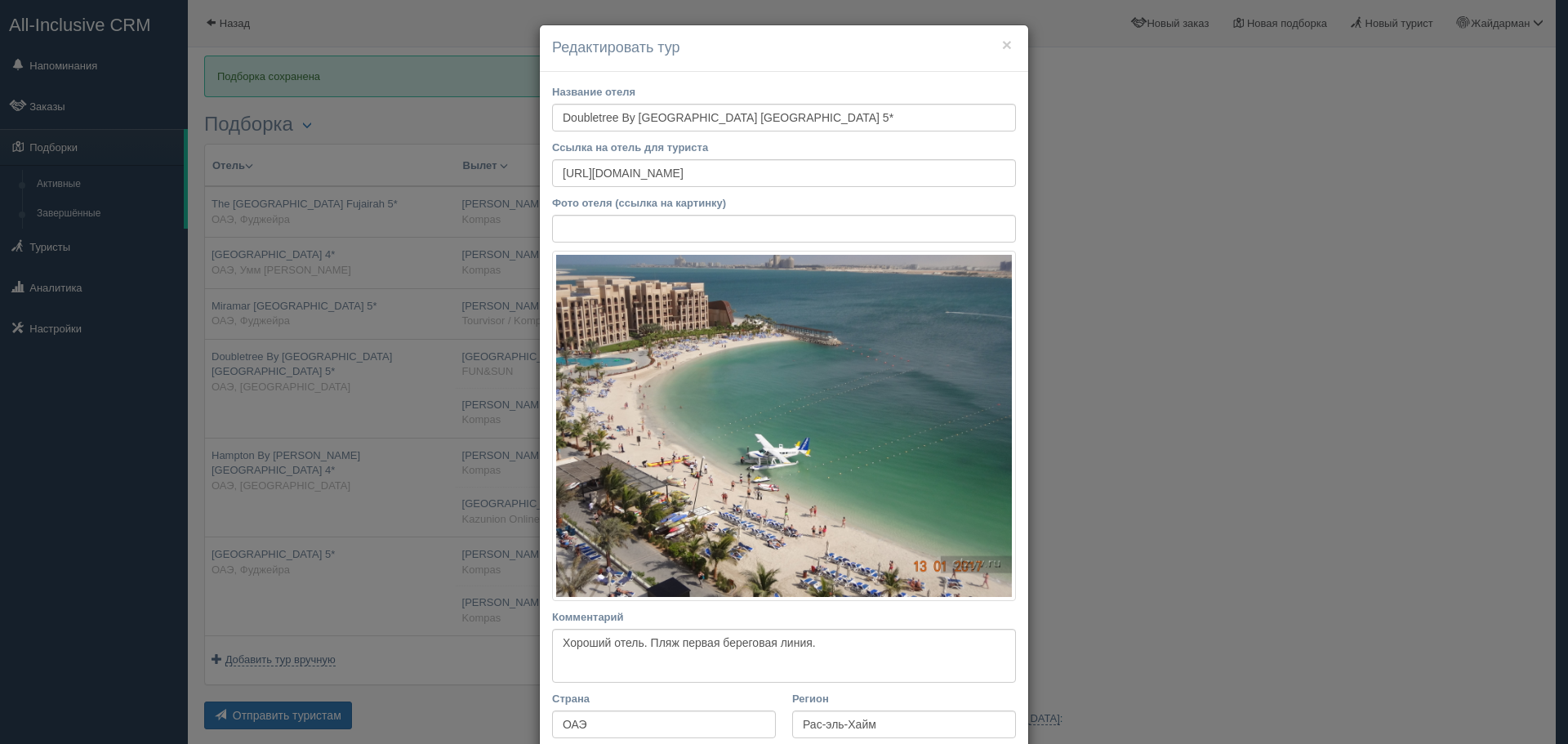
click at [995, 43] on h4 "Редактировать тур" at bounding box center [784, 48] width 464 height 21
click at [1002, 44] on button "×" at bounding box center [1006, 44] width 10 height 17
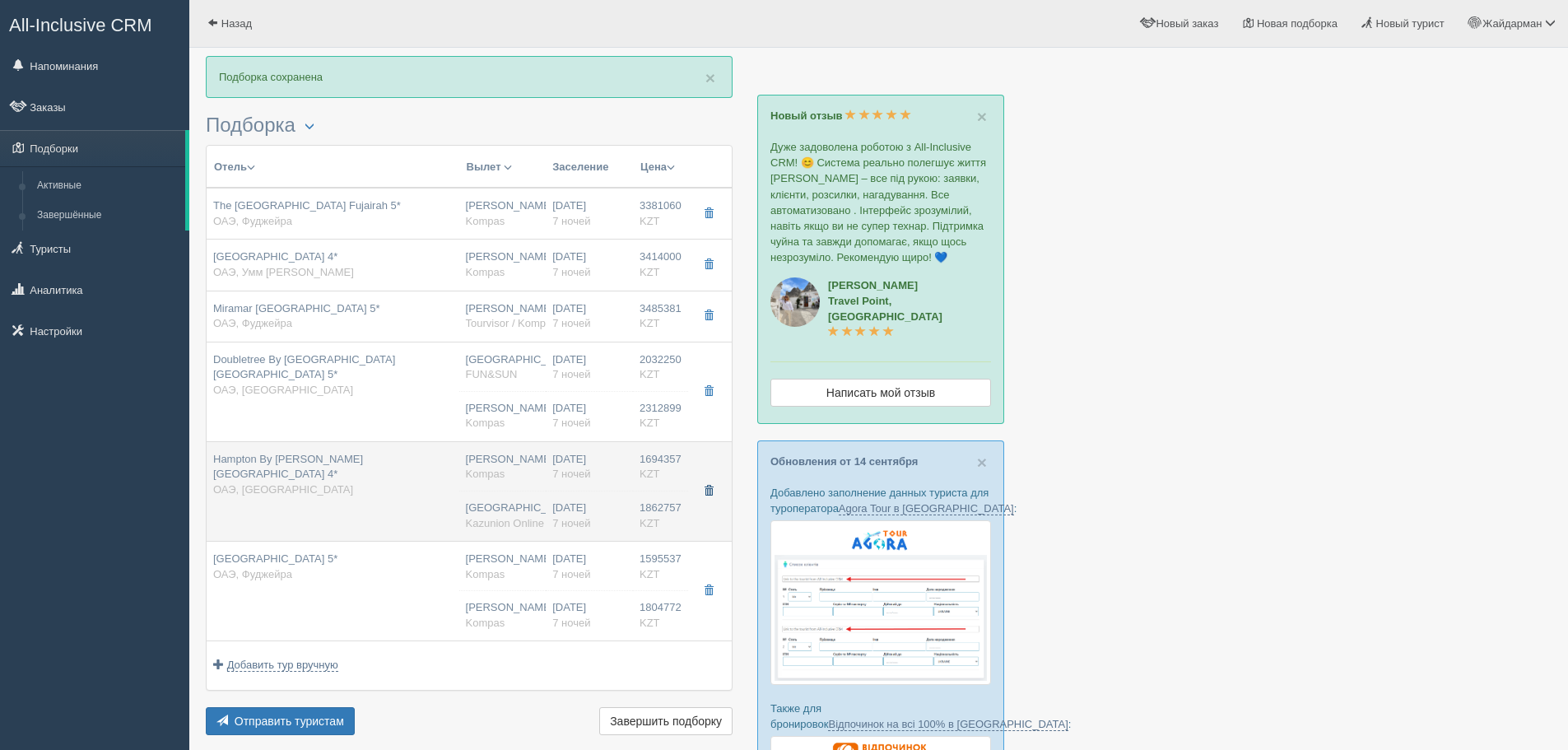
click at [706, 481] on button "button" at bounding box center [709, 491] width 28 height 25
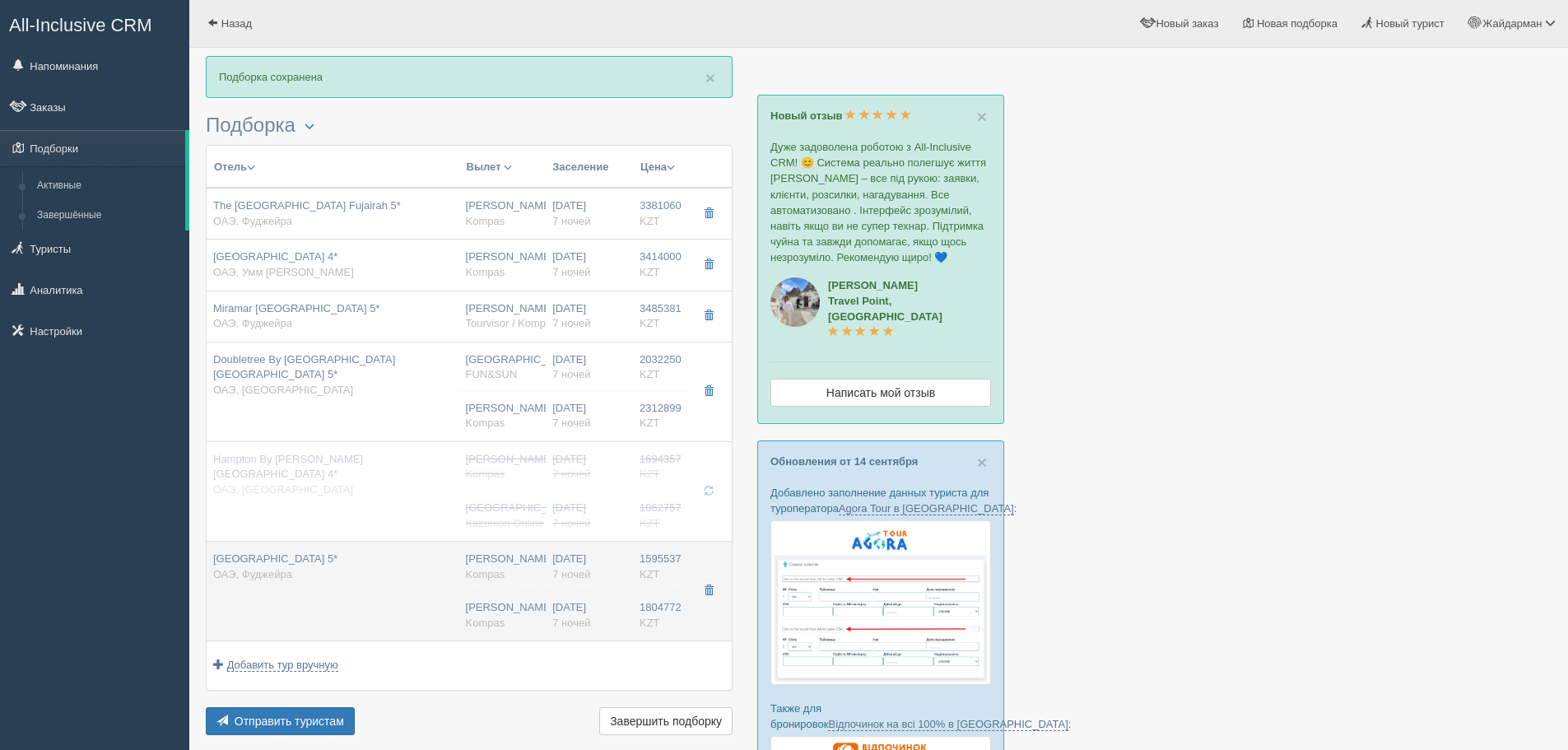
click at [491, 575] on span "Kompas" at bounding box center [485, 574] width 39 height 12
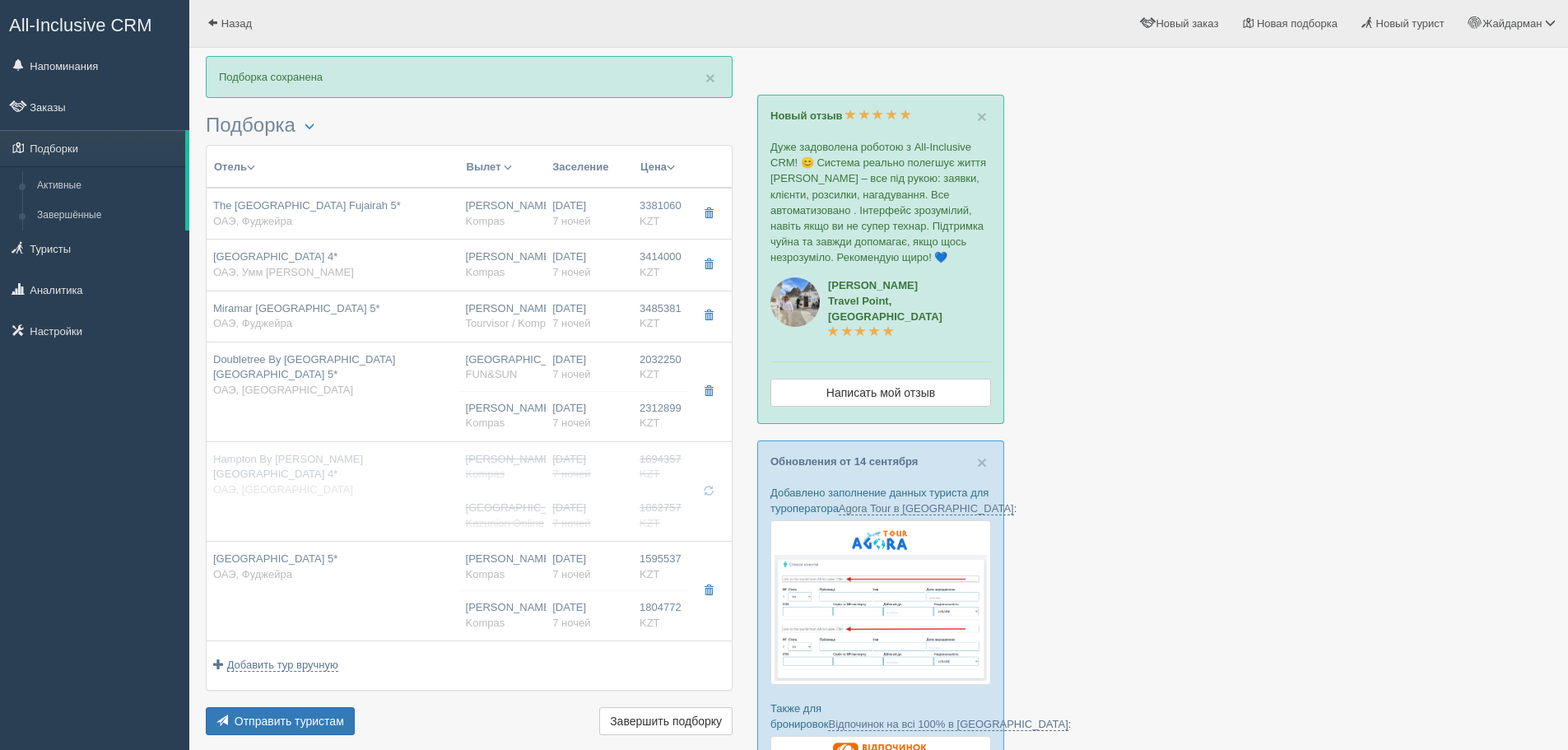
type input "Fairmont Fujairah Beach Resort 5*"
type input "https://www.booking.com/hotel/ae/fairmont-fujairah-beach-resort.ru.html"
type textarea "Отличный отель. Рекомендую."
type input "Фуджейра"
type input "1595537.00"
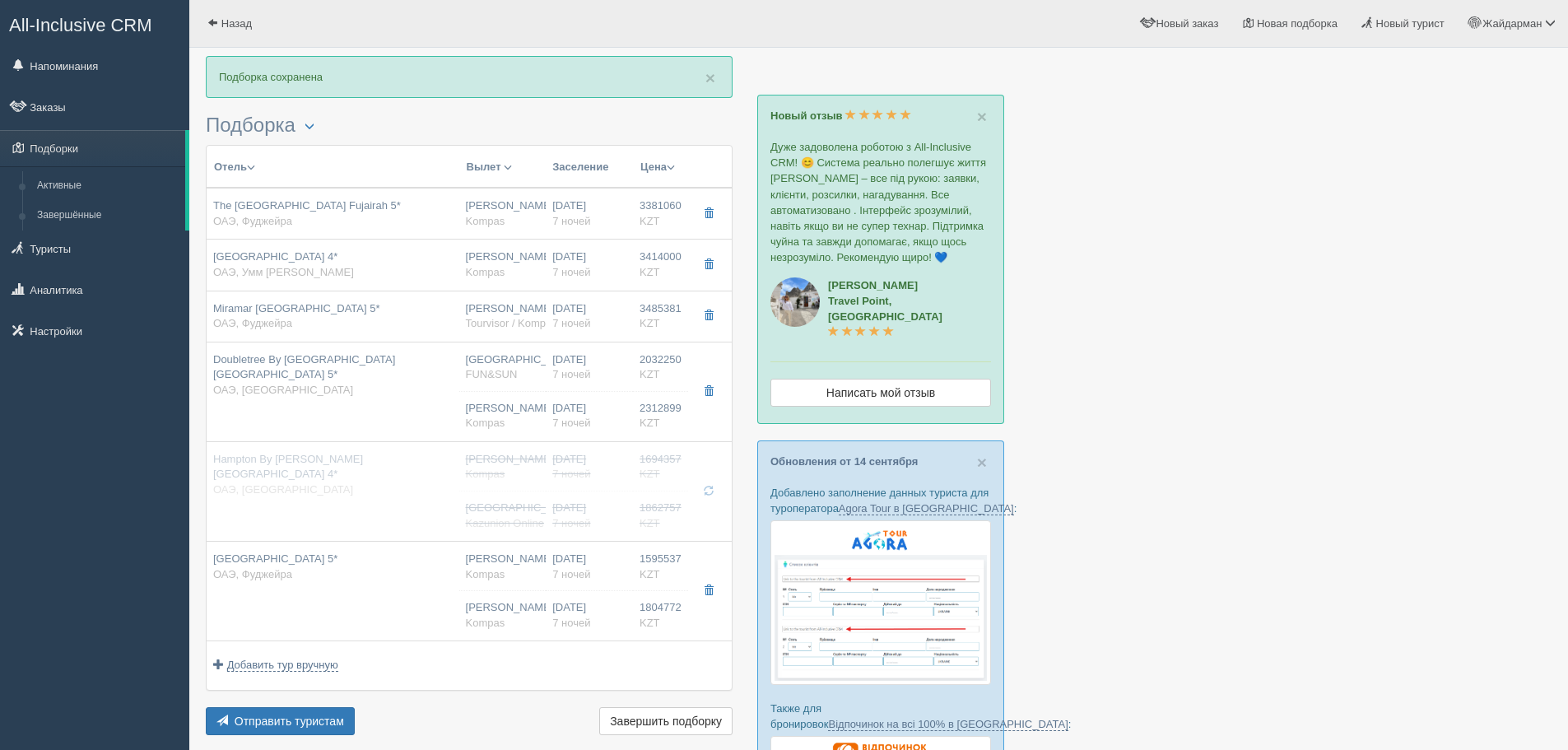
type input "[PERSON_NAME]"
type input "Дубай DXB"
type input "04:20"
type input "08:20"
type input "Flydubai"
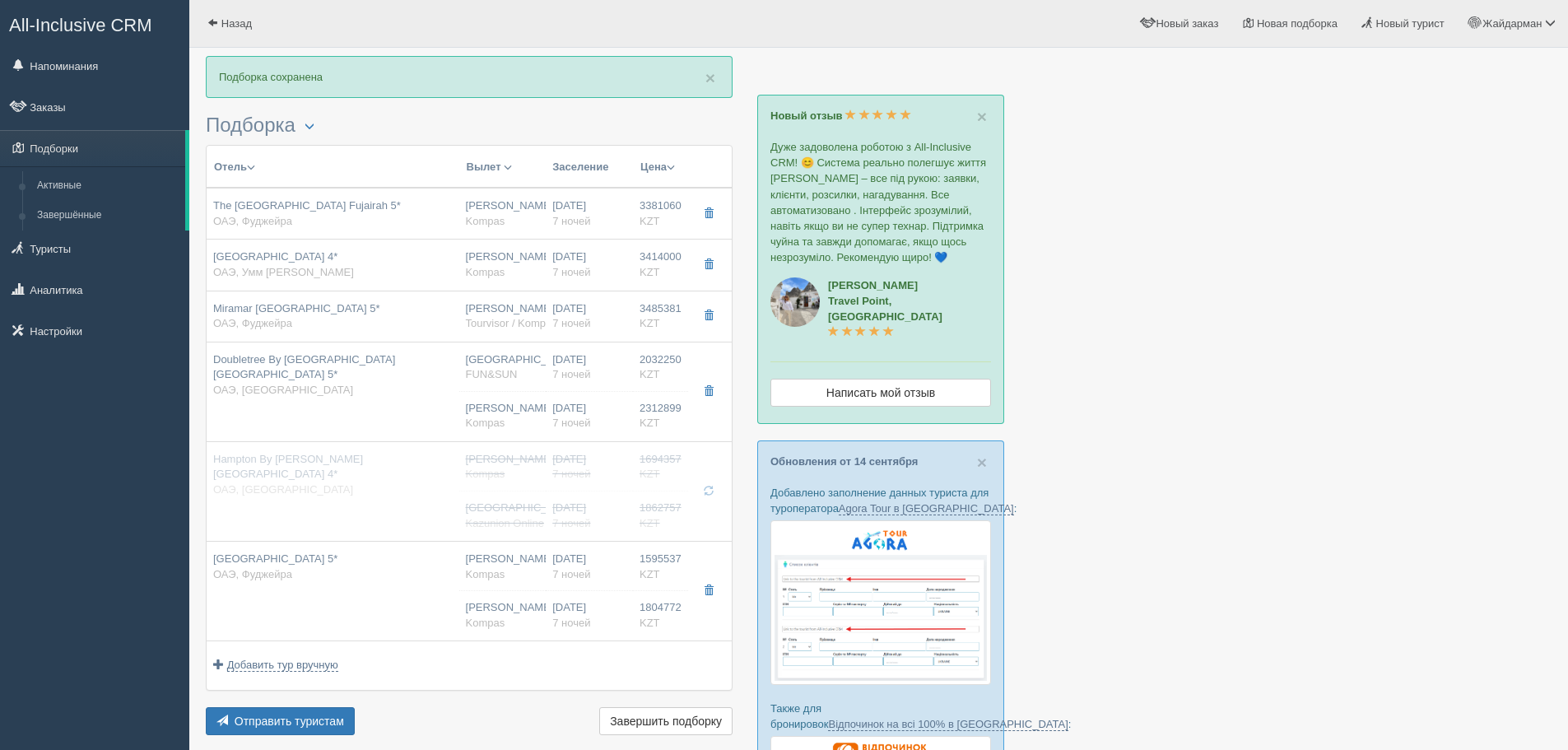
type input "21:25"
type input "03:10"
type input "deluxe"
type input "Kompas"
type input "https://tourvisor.ru/countries#!/hotel=fairmont-fujairah-beach-resort"
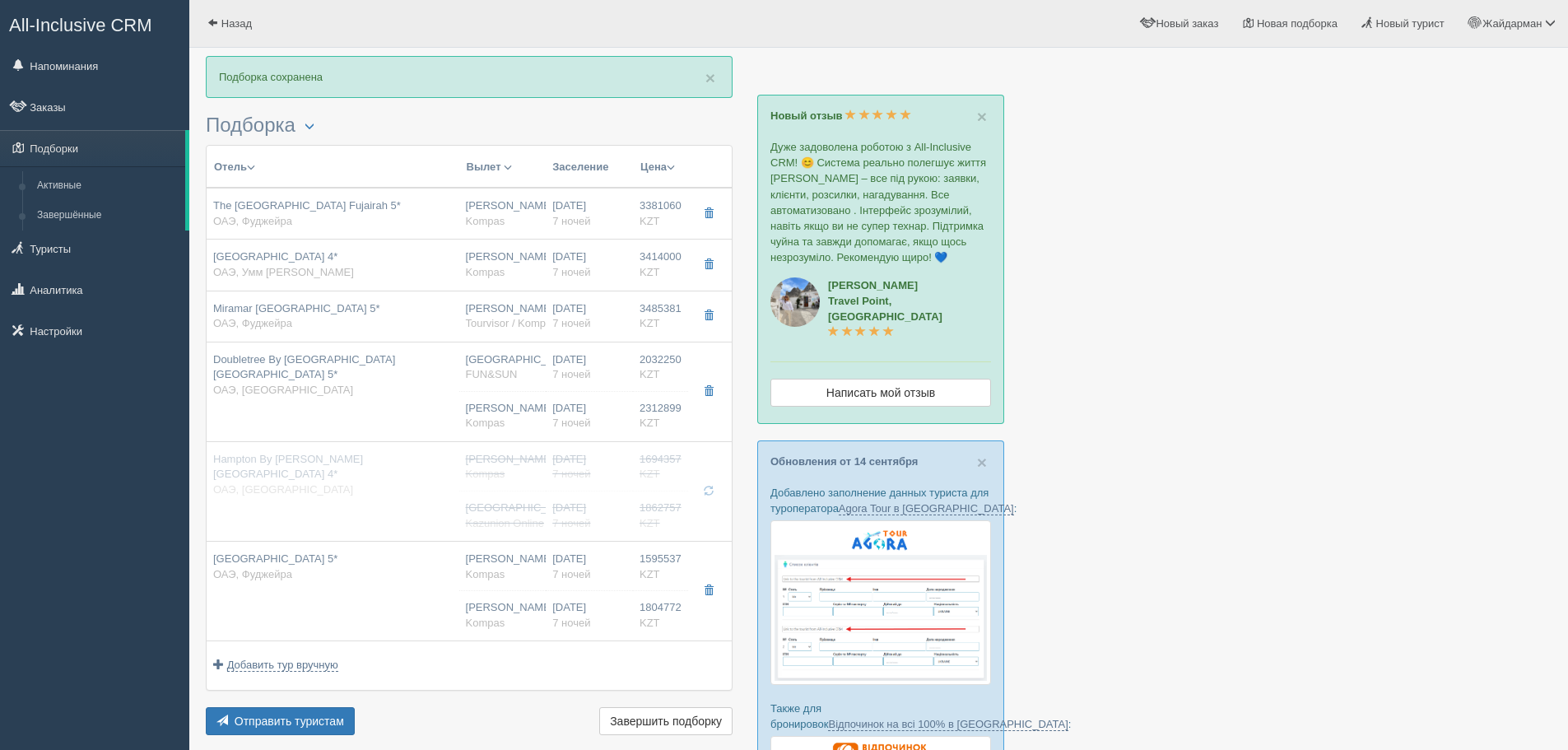
type input "1804772.00"
type input "04:20"
type input "08:20"
type input "21:25"
type input "03:10"
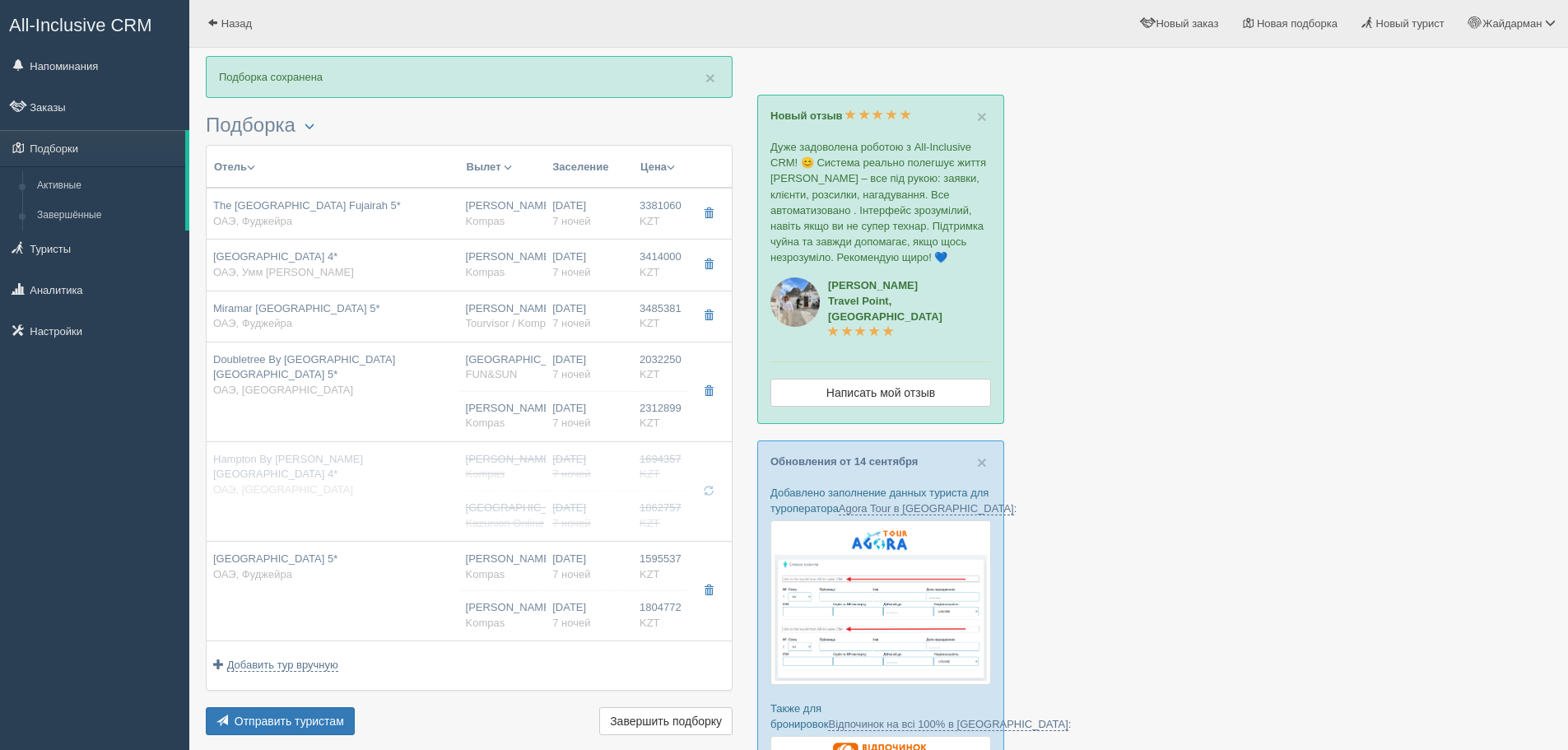
type input "deluxe"
type input "https://tourvisor.ru/countries#!/hotel=fairmont-fujairah-beach-resort"
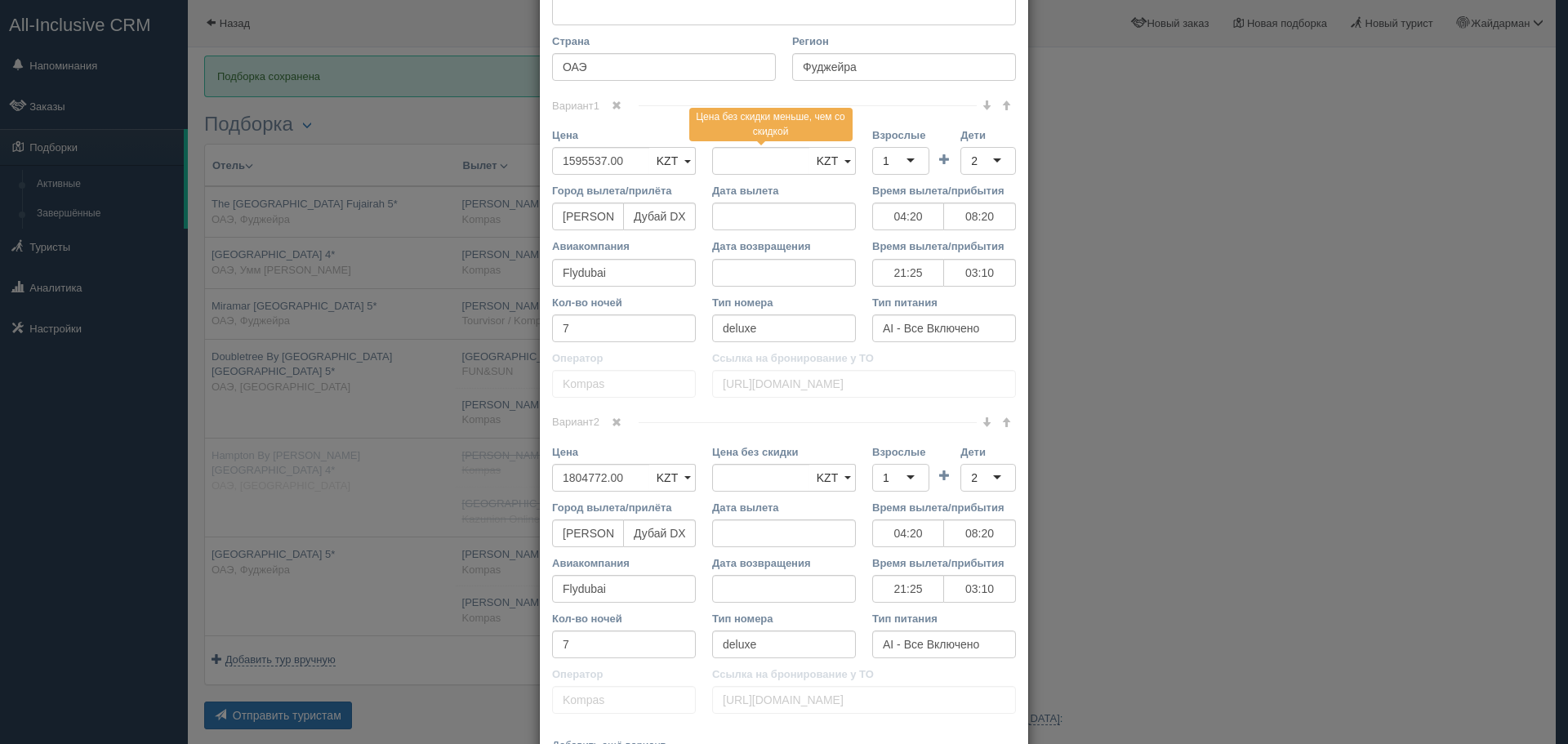
scroll to position [326, 0]
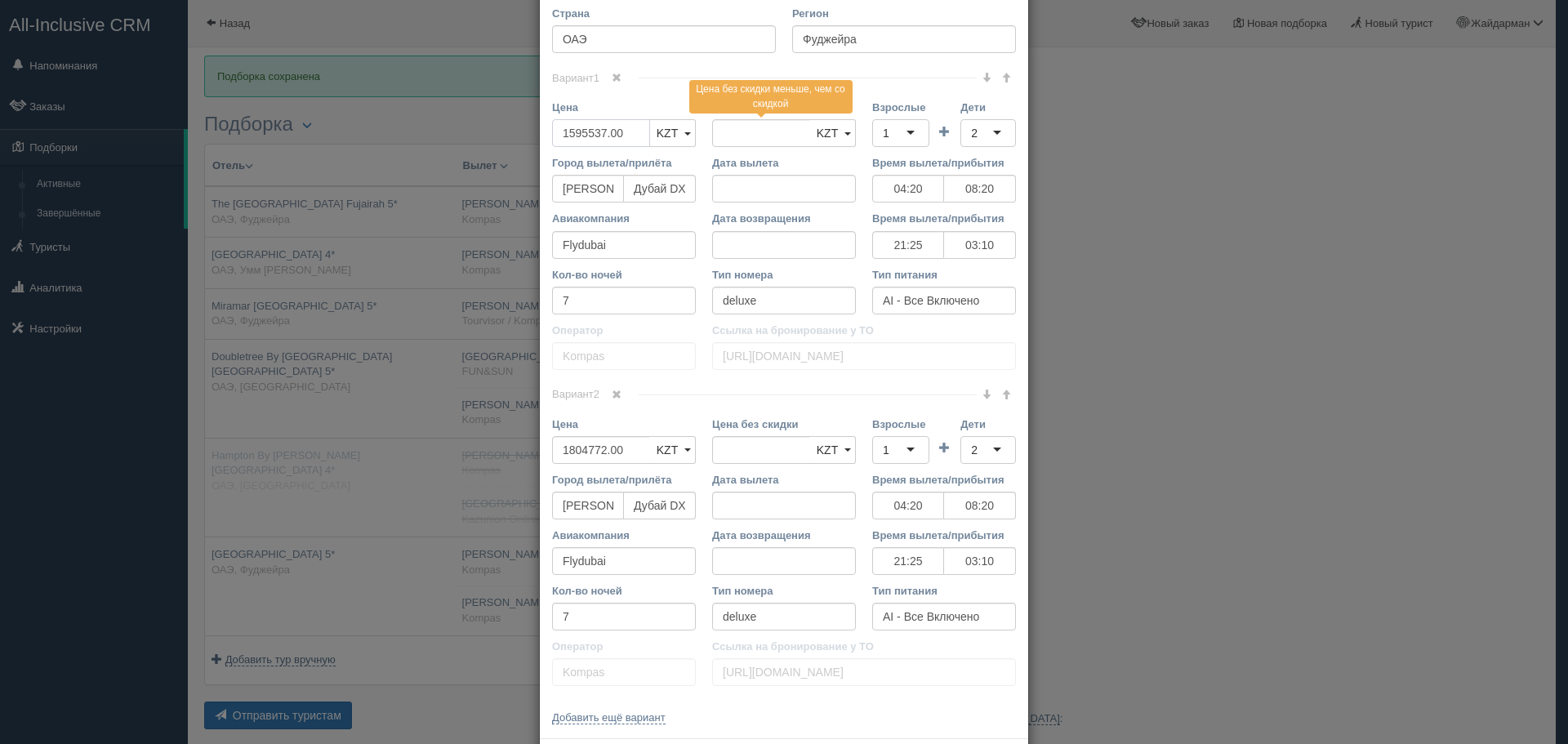
drag, startPoint x: 477, startPoint y: 131, endPoint x: 469, endPoint y: 150, distance: 20.6
click at [413, 131] on div "× Редактировать тур Название отеля Fairmont Fujairah Beach Resort 5* Ссылка на …" at bounding box center [784, 372] width 1568 height 744
type input "3"
type input "1595537.00"
type input "3400309"
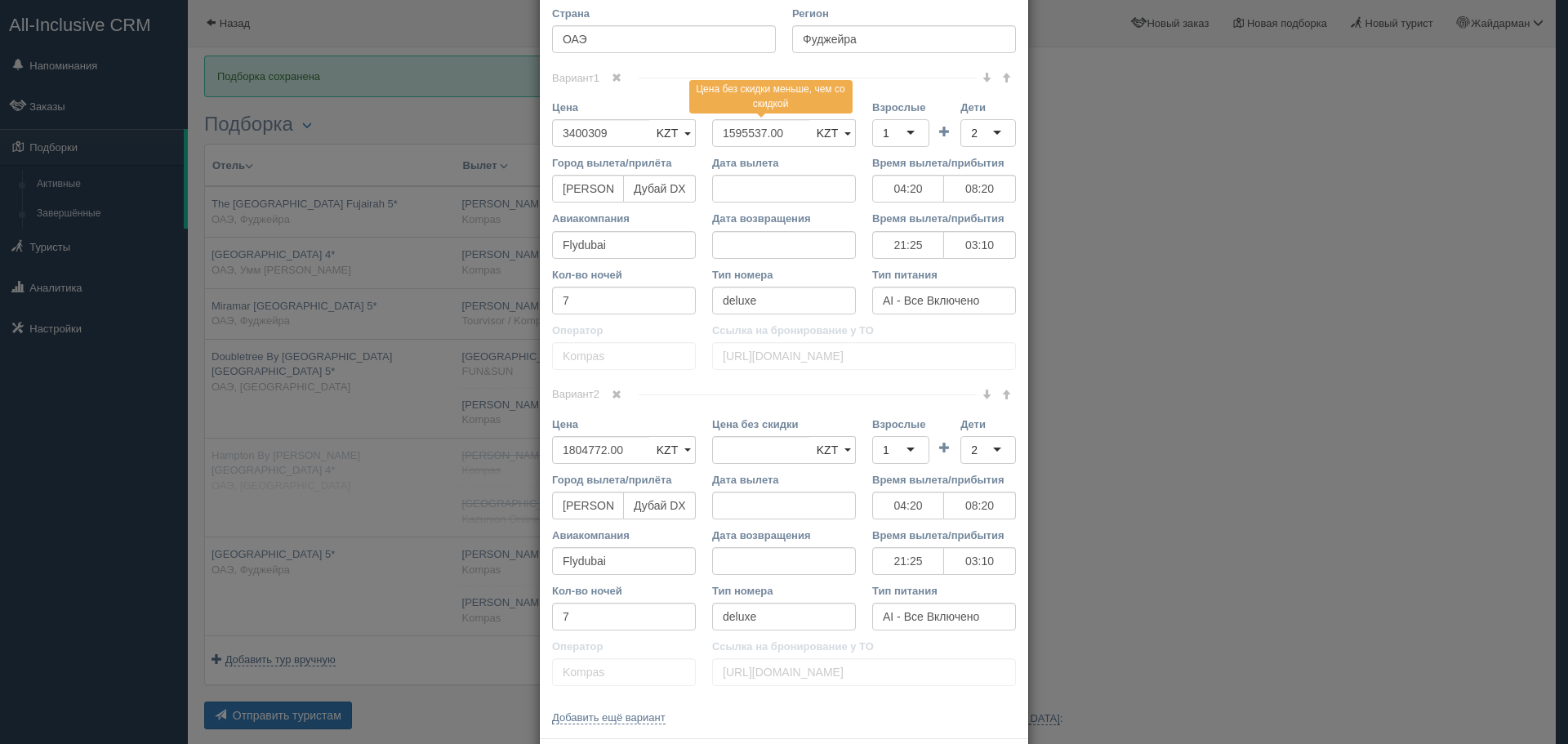
click at [912, 130] on div "1" at bounding box center [901, 133] width 57 height 28
click at [986, 137] on div "2" at bounding box center [988, 133] width 56 height 28
click at [615, 392] on span at bounding box center [616, 394] width 10 height 10
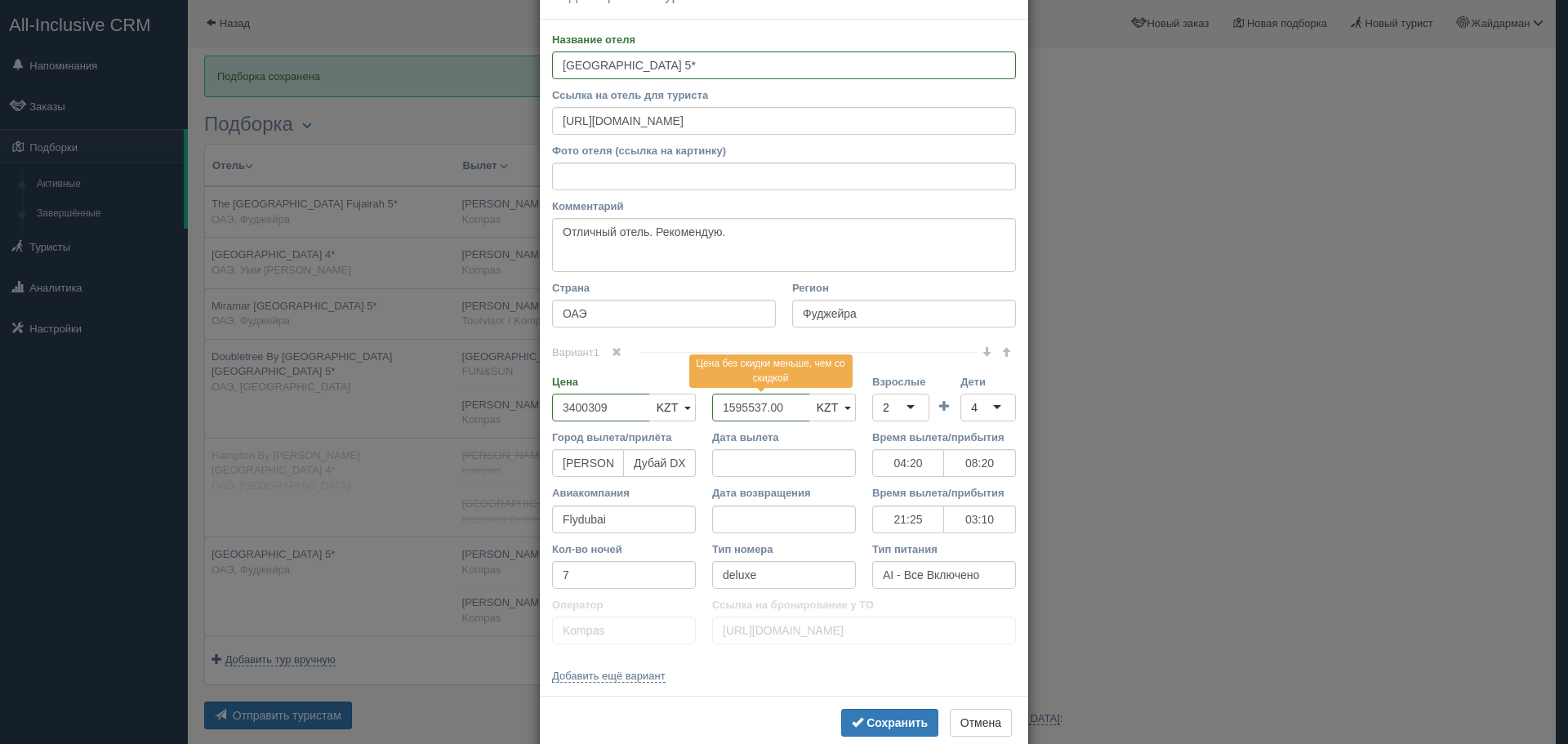
scroll to position [86, 0]
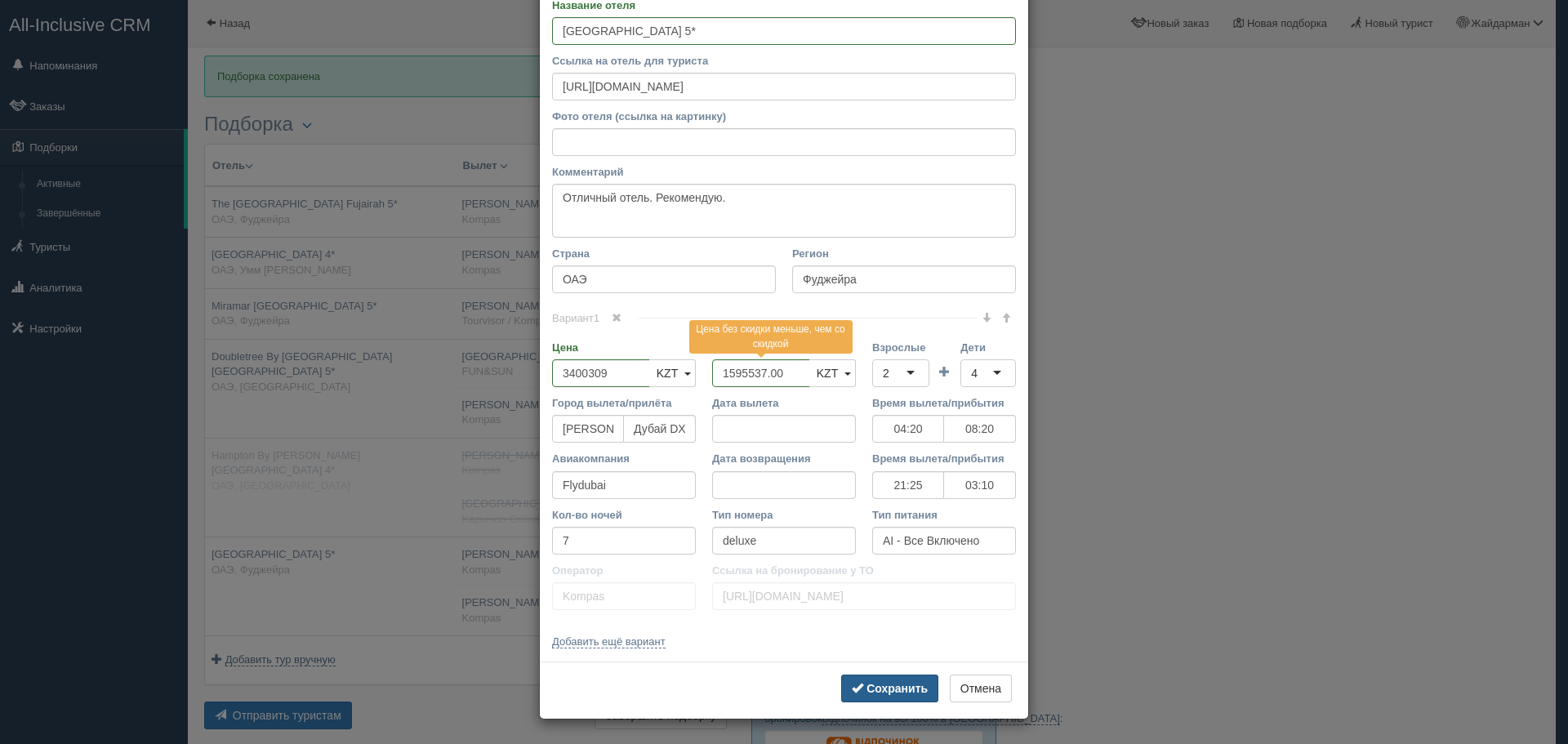
click at [886, 690] on b "Сохранить" at bounding box center [897, 687] width 61 height 13
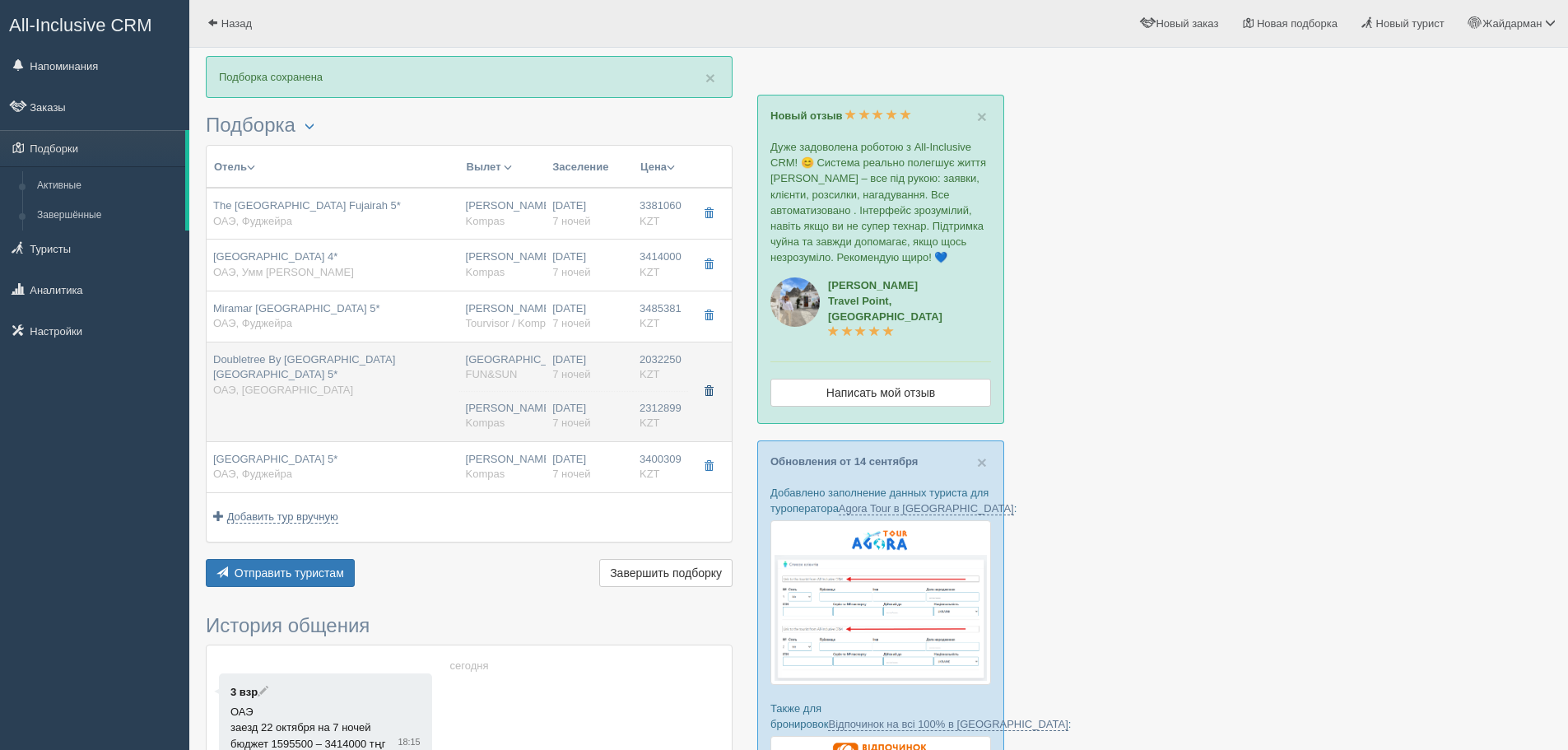
click at [709, 389] on span "button" at bounding box center [708, 390] width 10 height 10
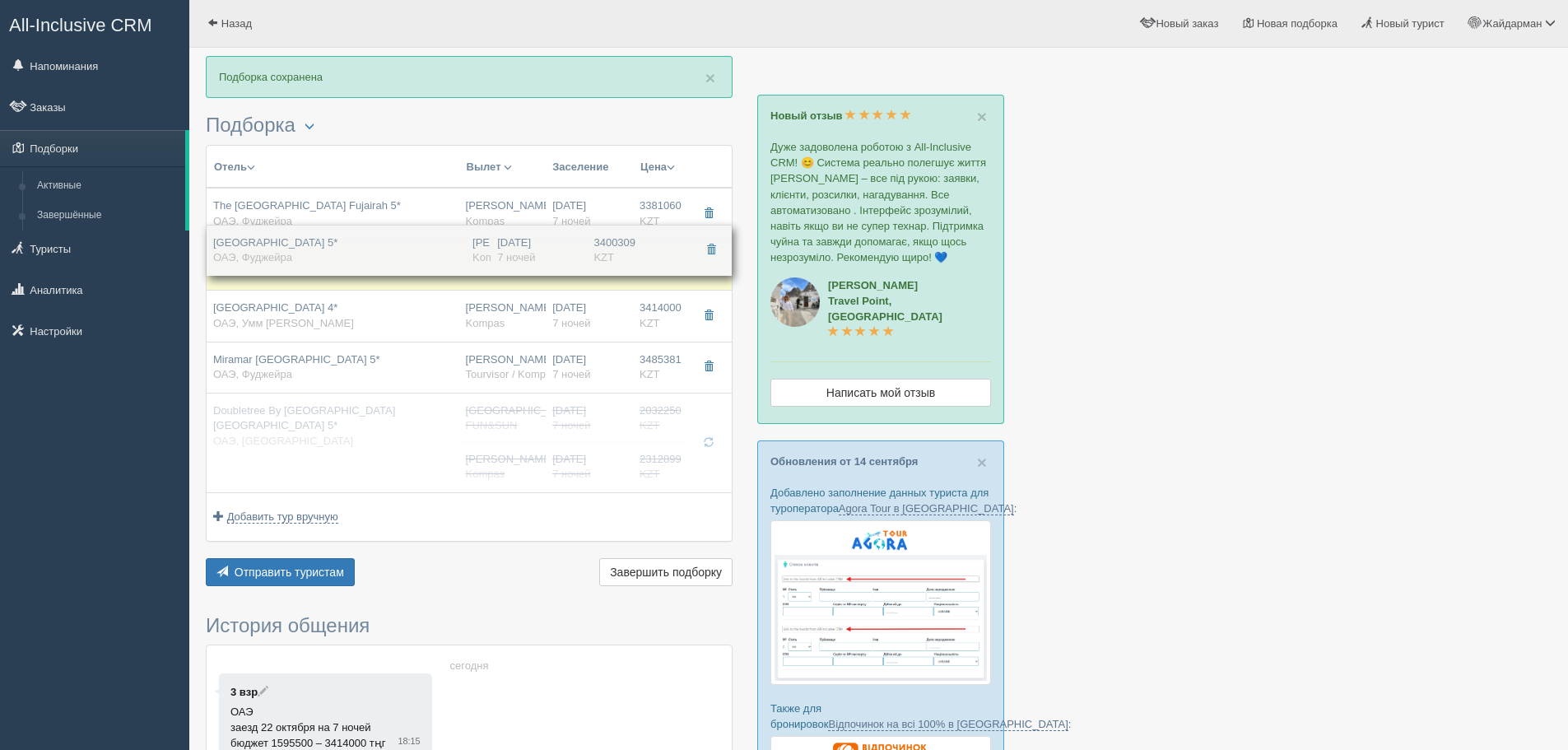
drag, startPoint x: 587, startPoint y: 459, endPoint x: 618, endPoint y: 241, distance: 220.2
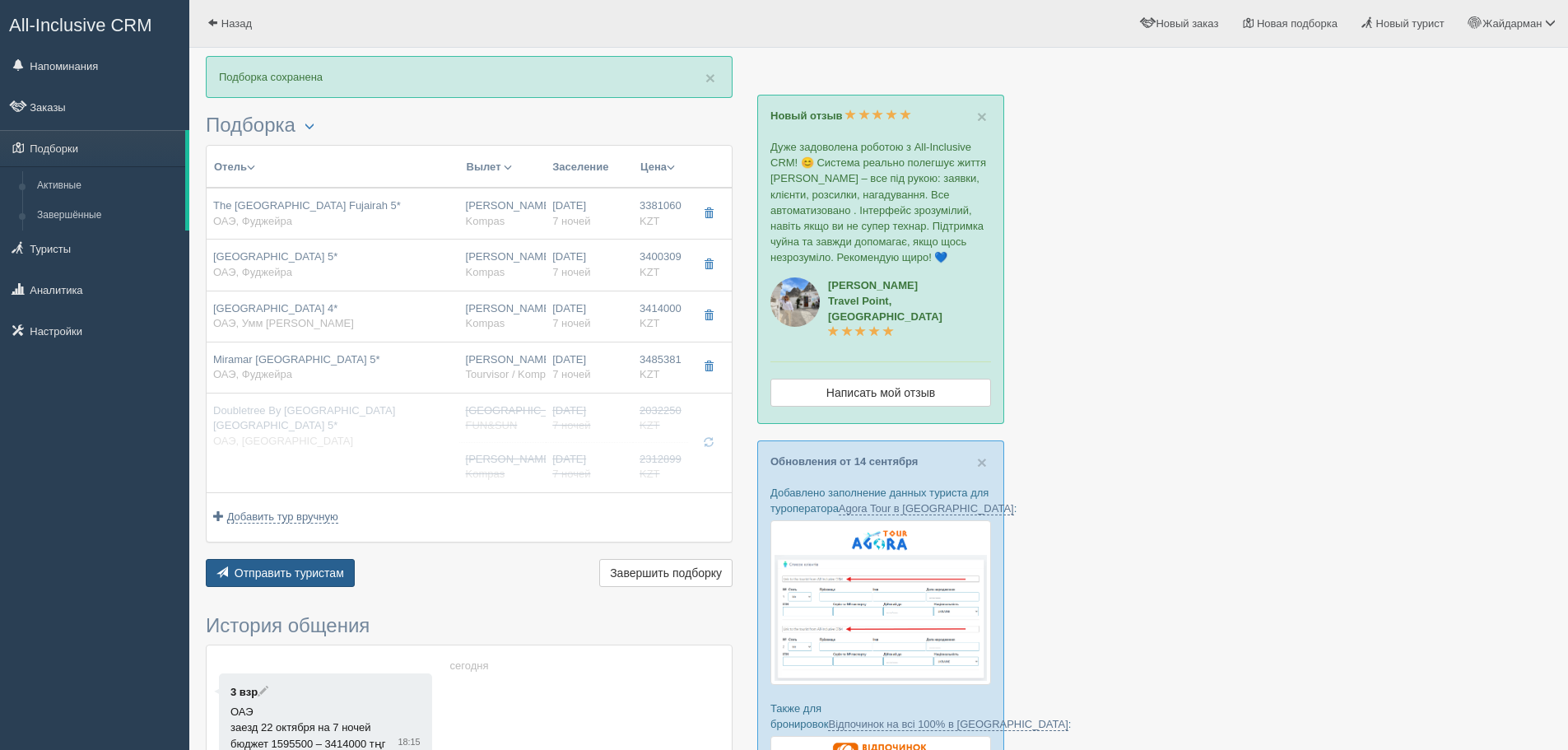
click at [304, 569] on span "Отправить туристам" at bounding box center [289, 572] width 110 height 13
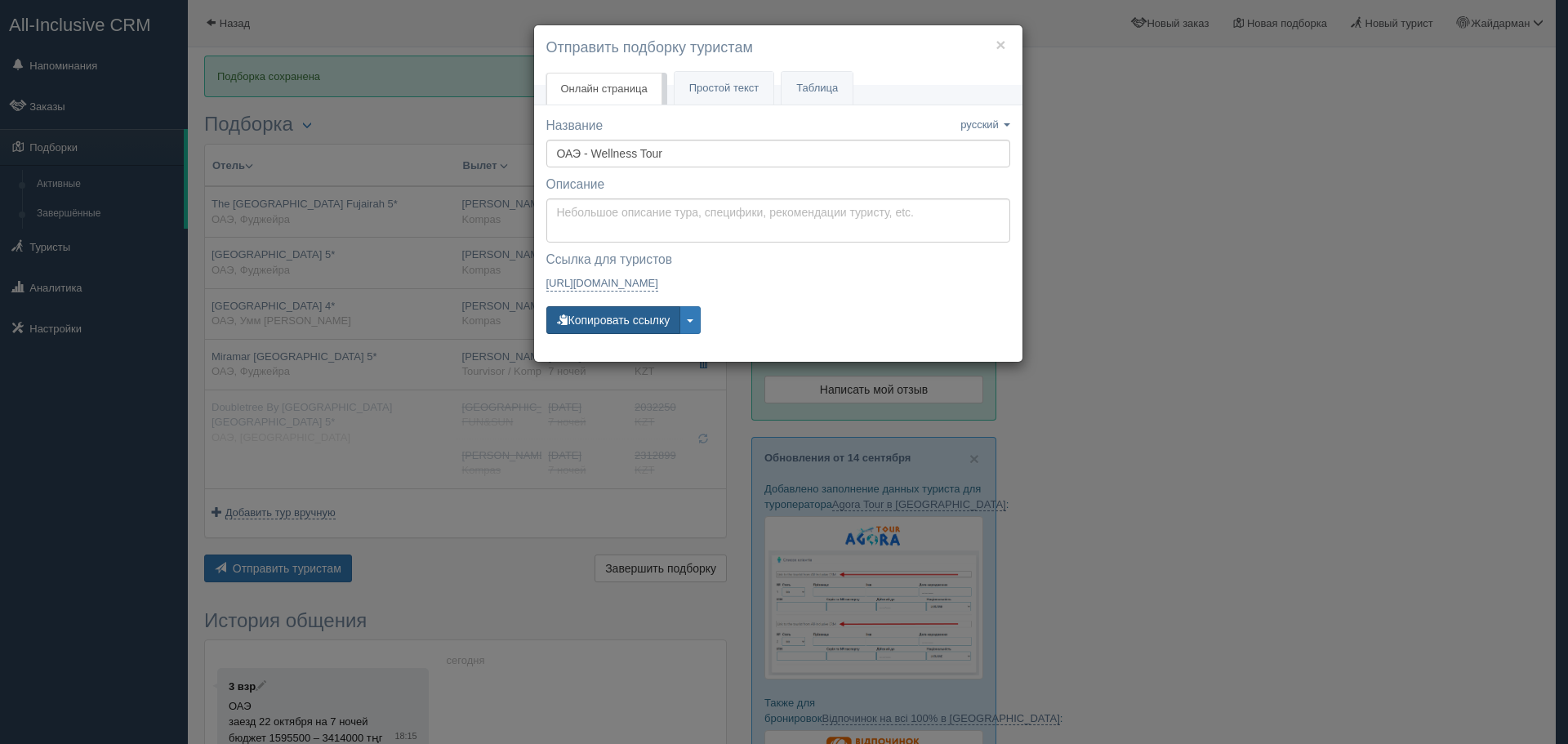
click at [612, 322] on button "Копировать ссылку" at bounding box center [614, 320] width 135 height 28
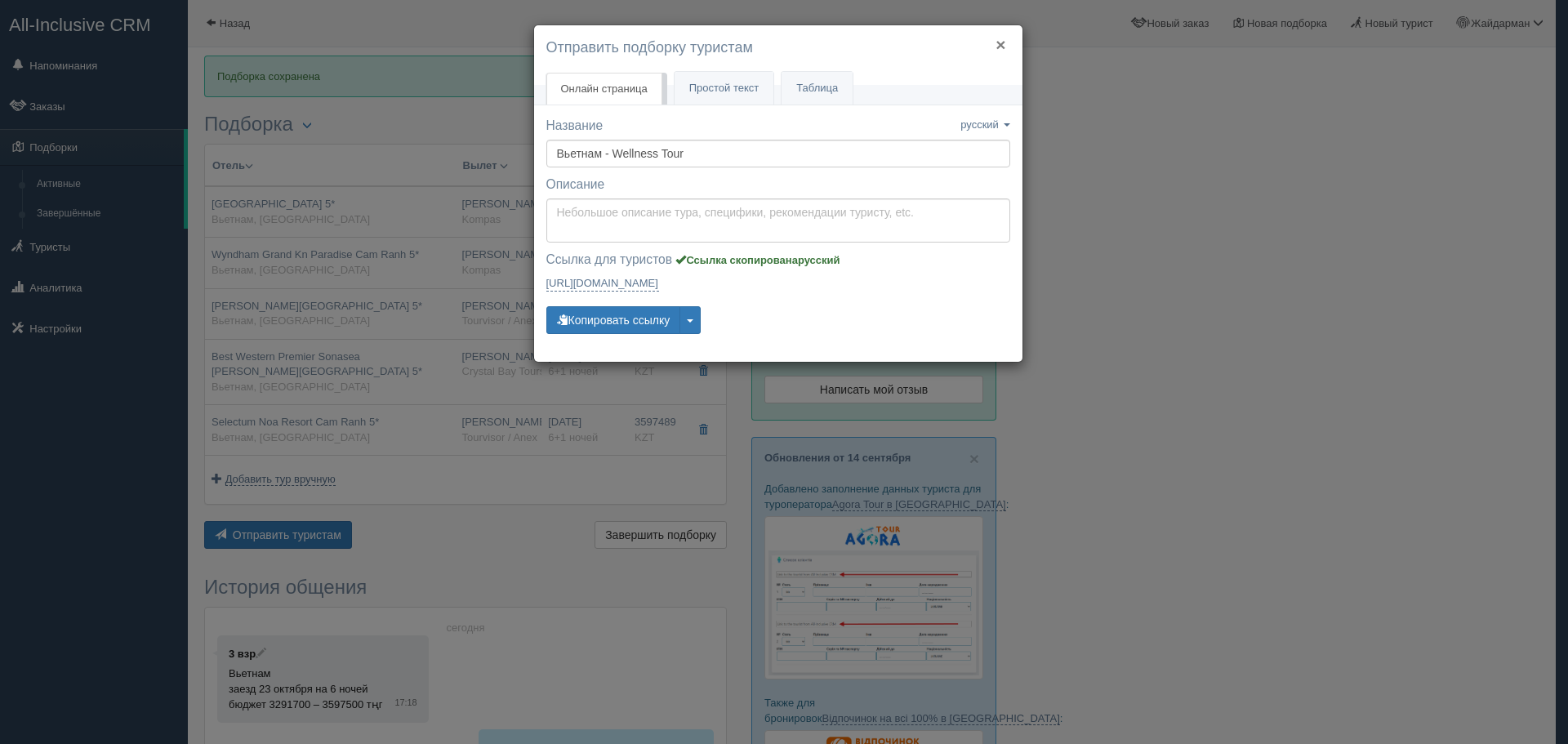
click at [1000, 45] on button "×" at bounding box center [1000, 44] width 10 height 17
